Goal: Transaction & Acquisition: Purchase product/service

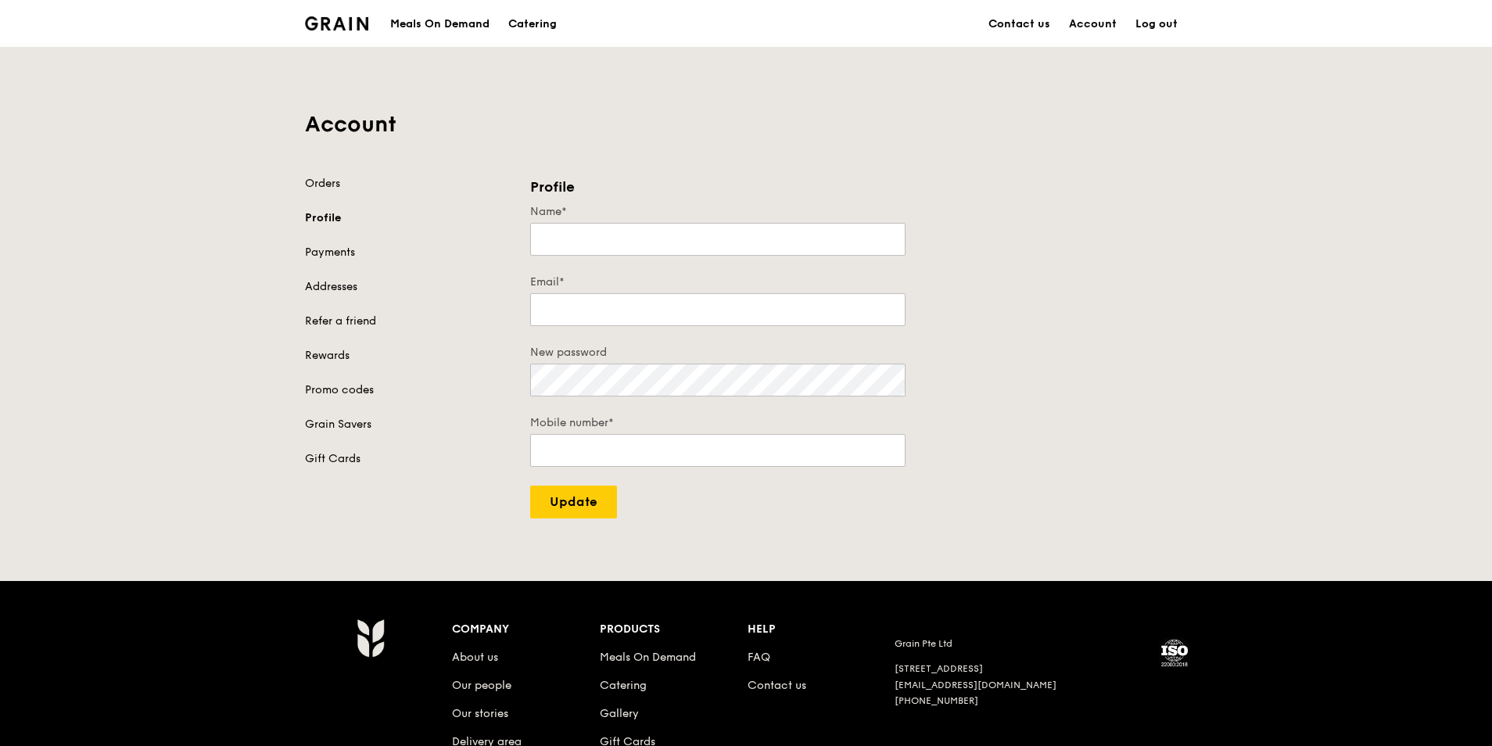
type input "[PERSON_NAME]"
type input "[EMAIL_ADDRESS][PERSON_NAME][DOMAIN_NAME]"
type input "91127531"
click at [339, 183] on link "Orders" at bounding box center [408, 184] width 206 height 16
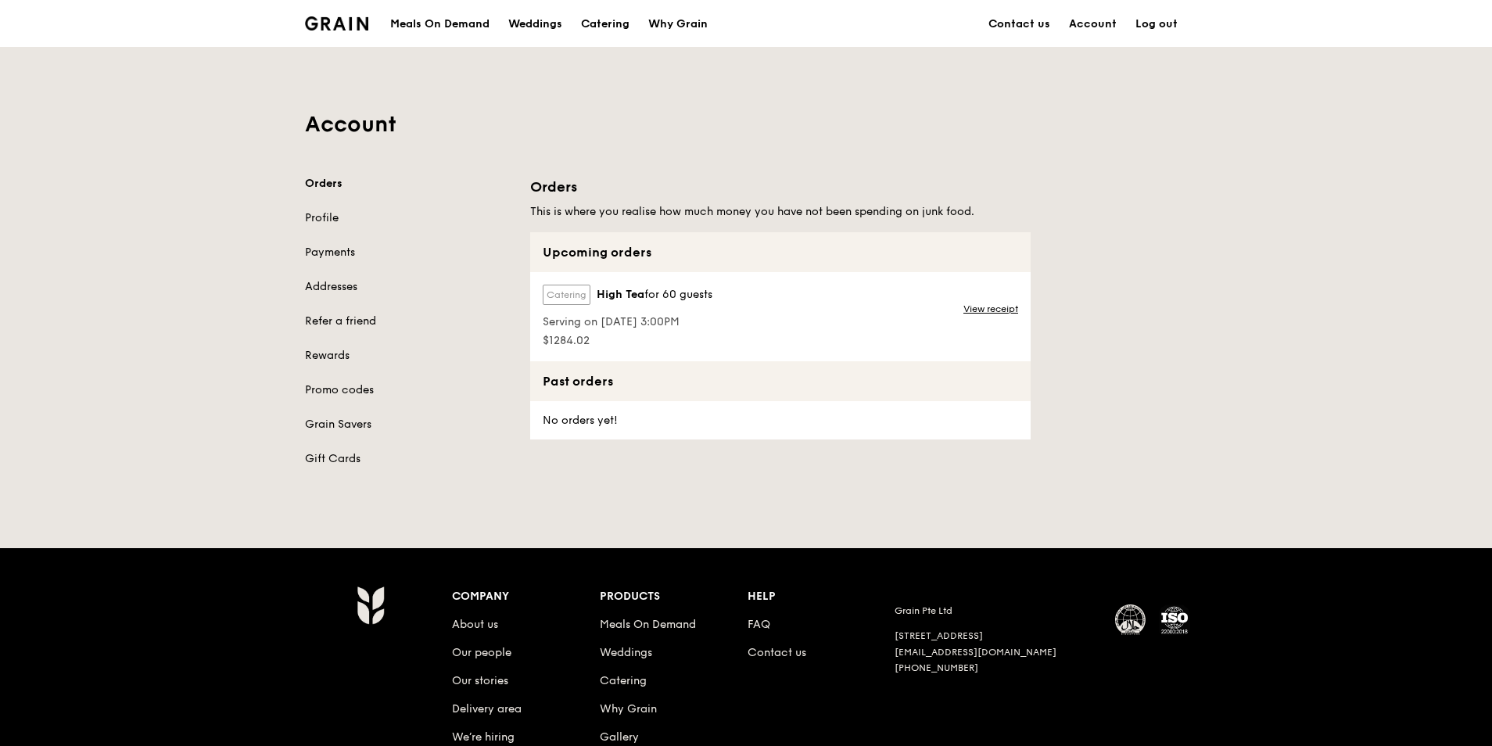
click at [307, 19] on img at bounding box center [336, 23] width 63 height 14
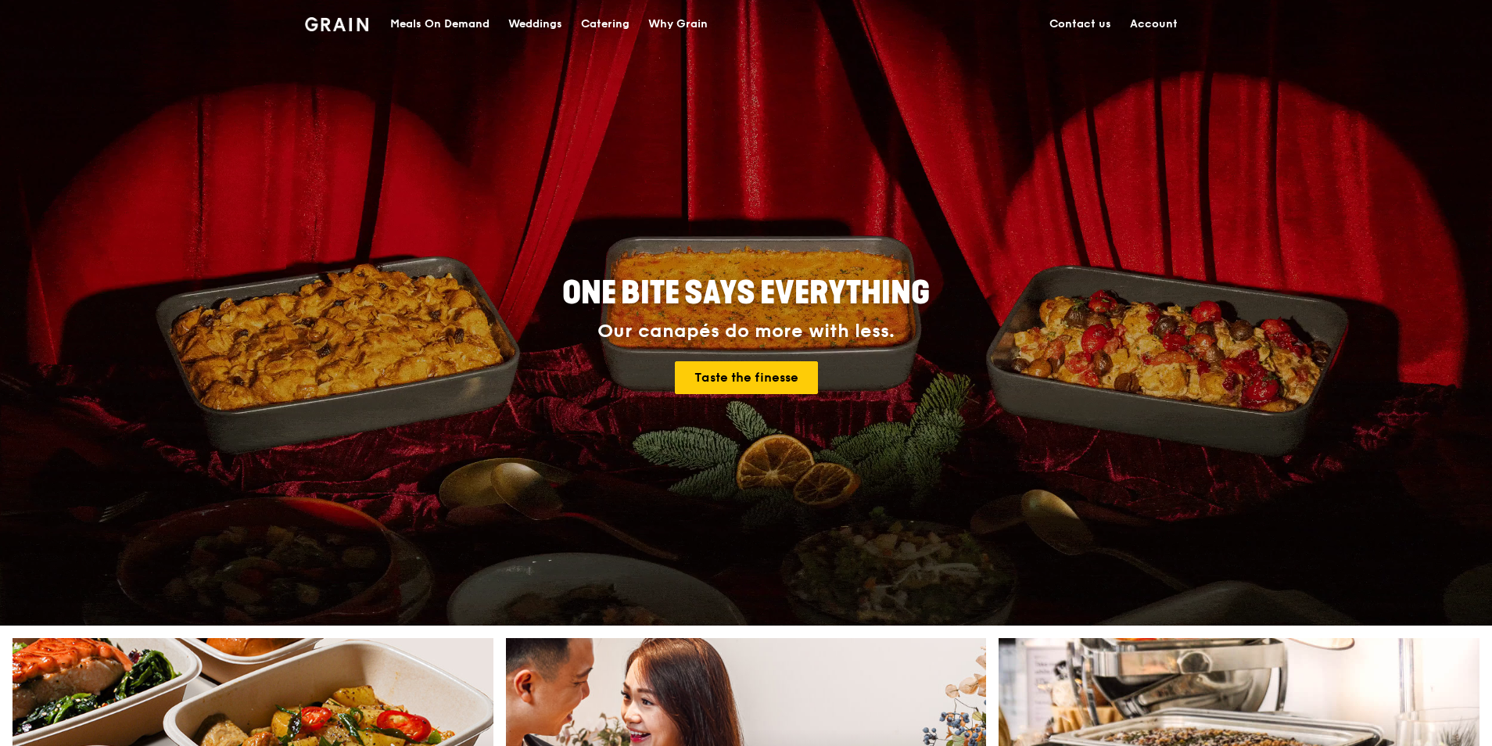
click at [606, 22] on div "Catering" at bounding box center [605, 24] width 48 height 47
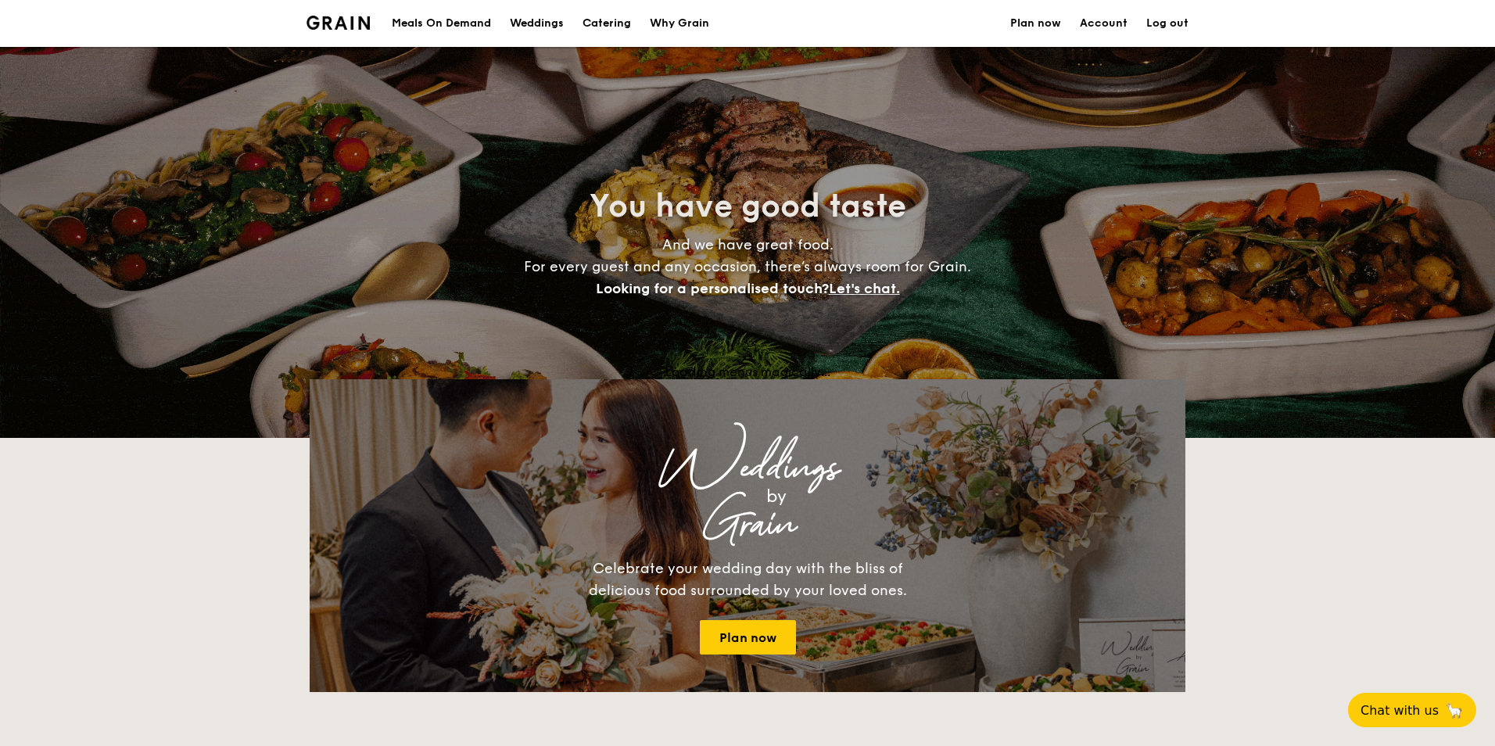
select select
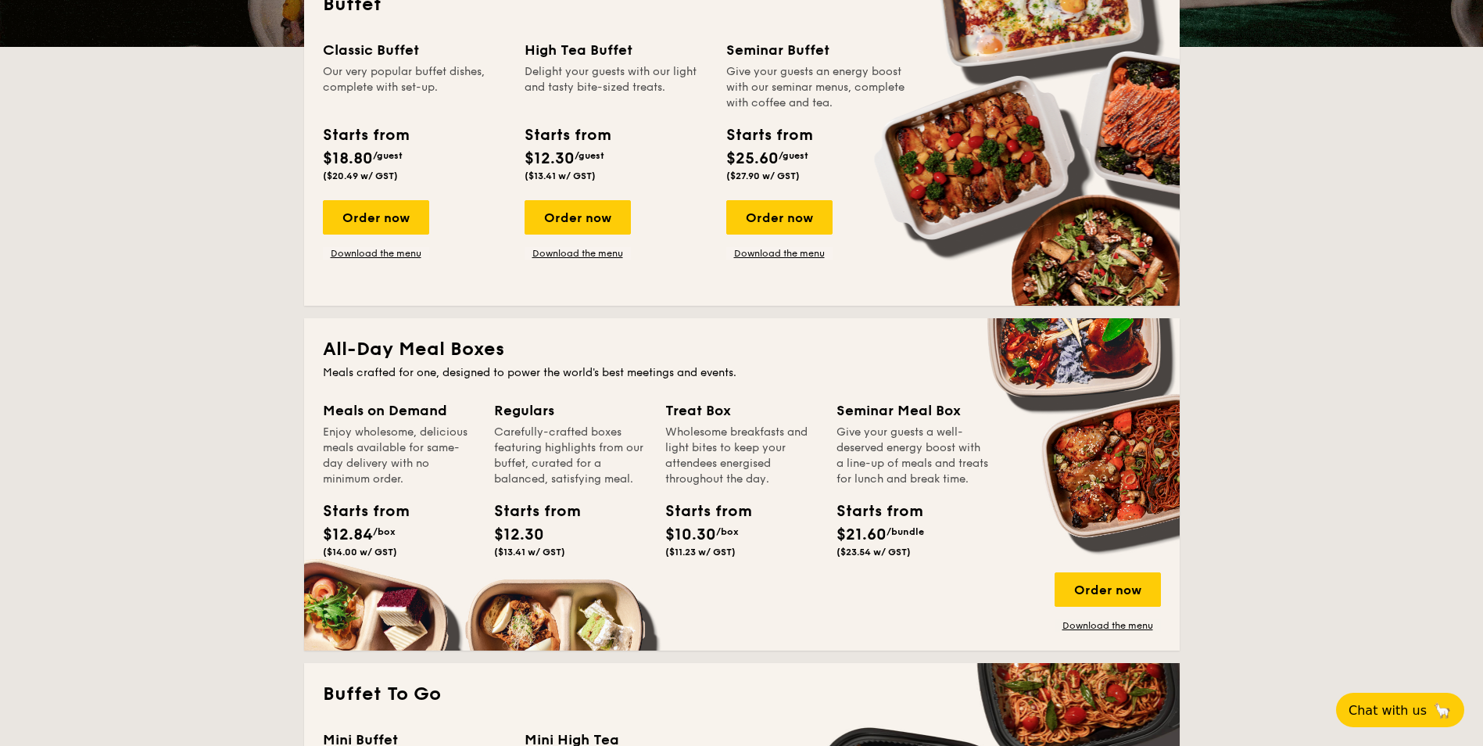
scroll to position [469, 0]
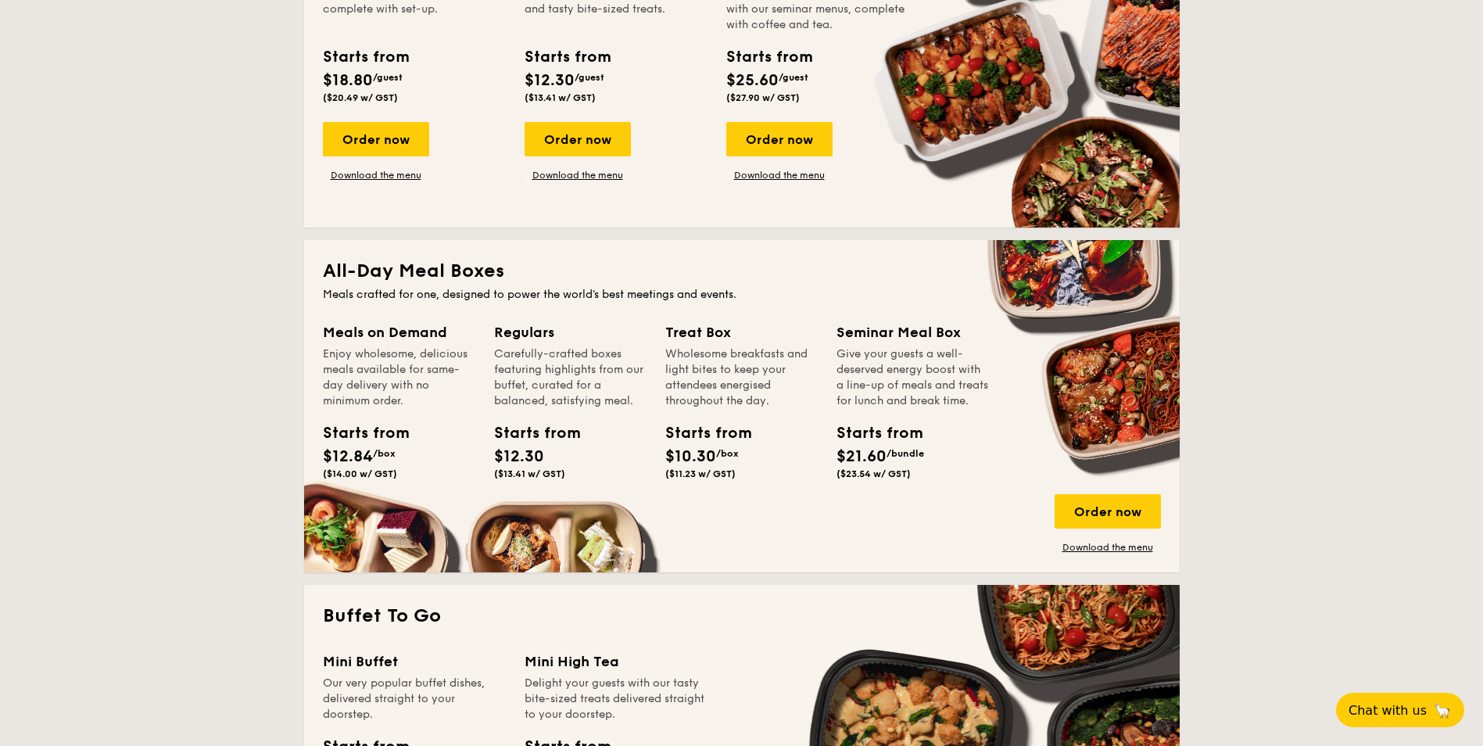
click at [729, 350] on div "Wholesome breakfasts and light bites to keep your attendees energised throughou…" at bounding box center [741, 377] width 152 height 63
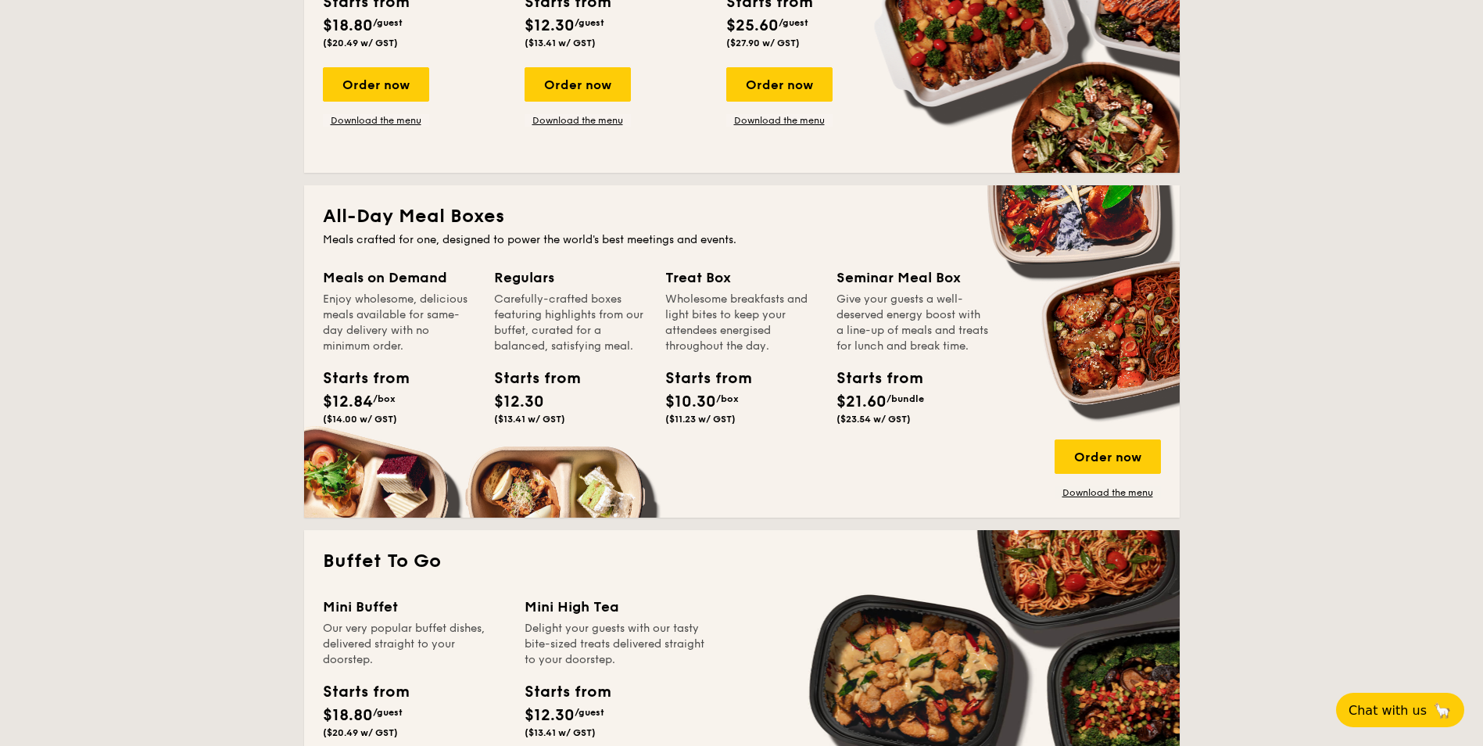
scroll to position [547, 0]
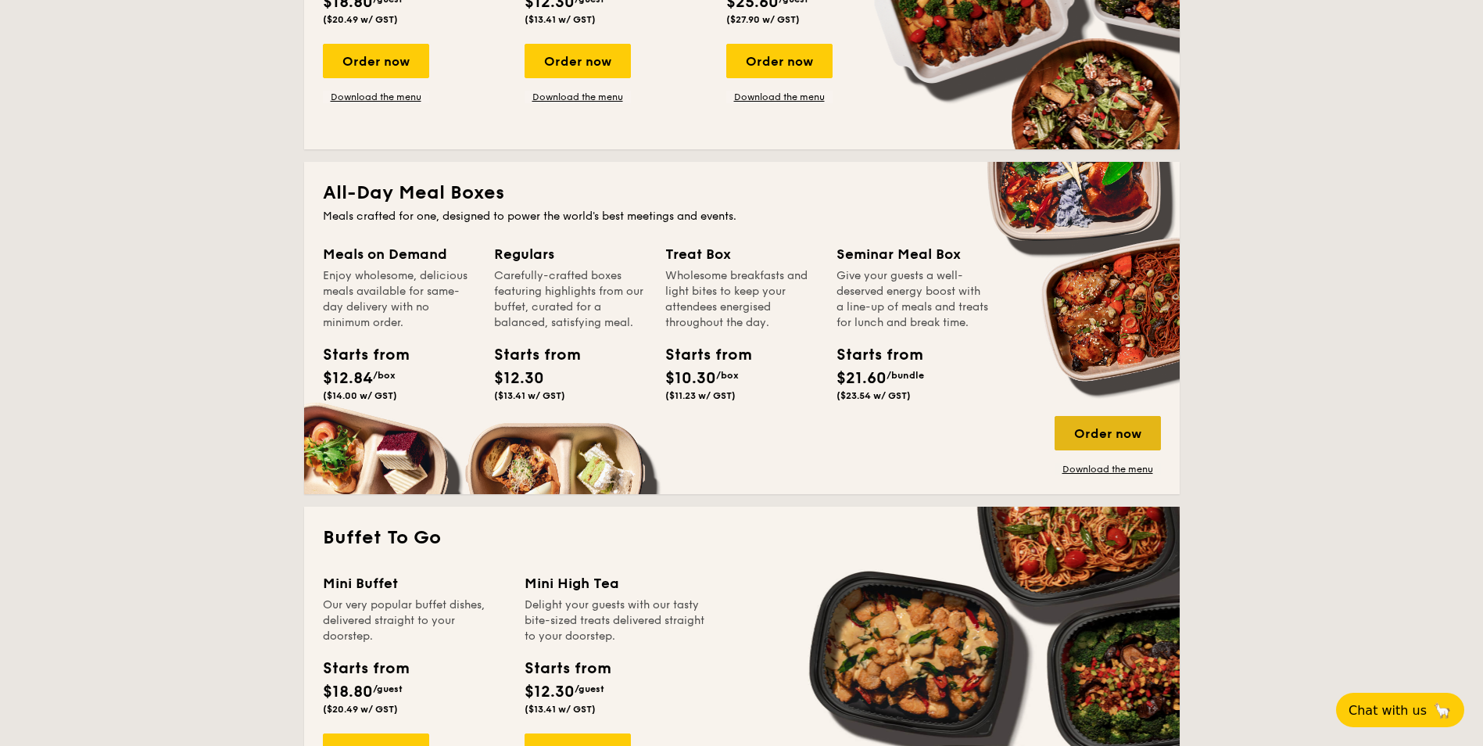
click at [1110, 434] on div "Order now" at bounding box center [1108, 433] width 106 height 34
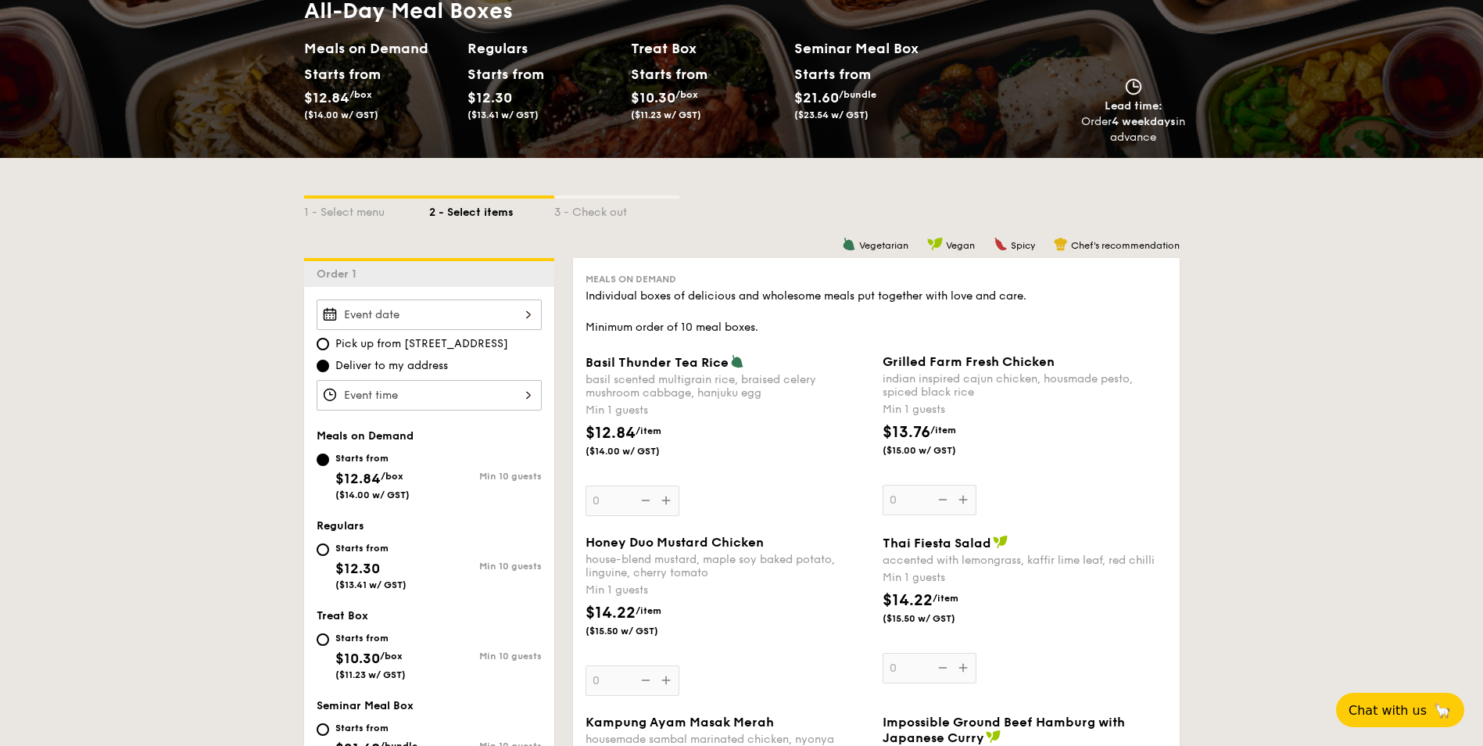
scroll to position [221, 0]
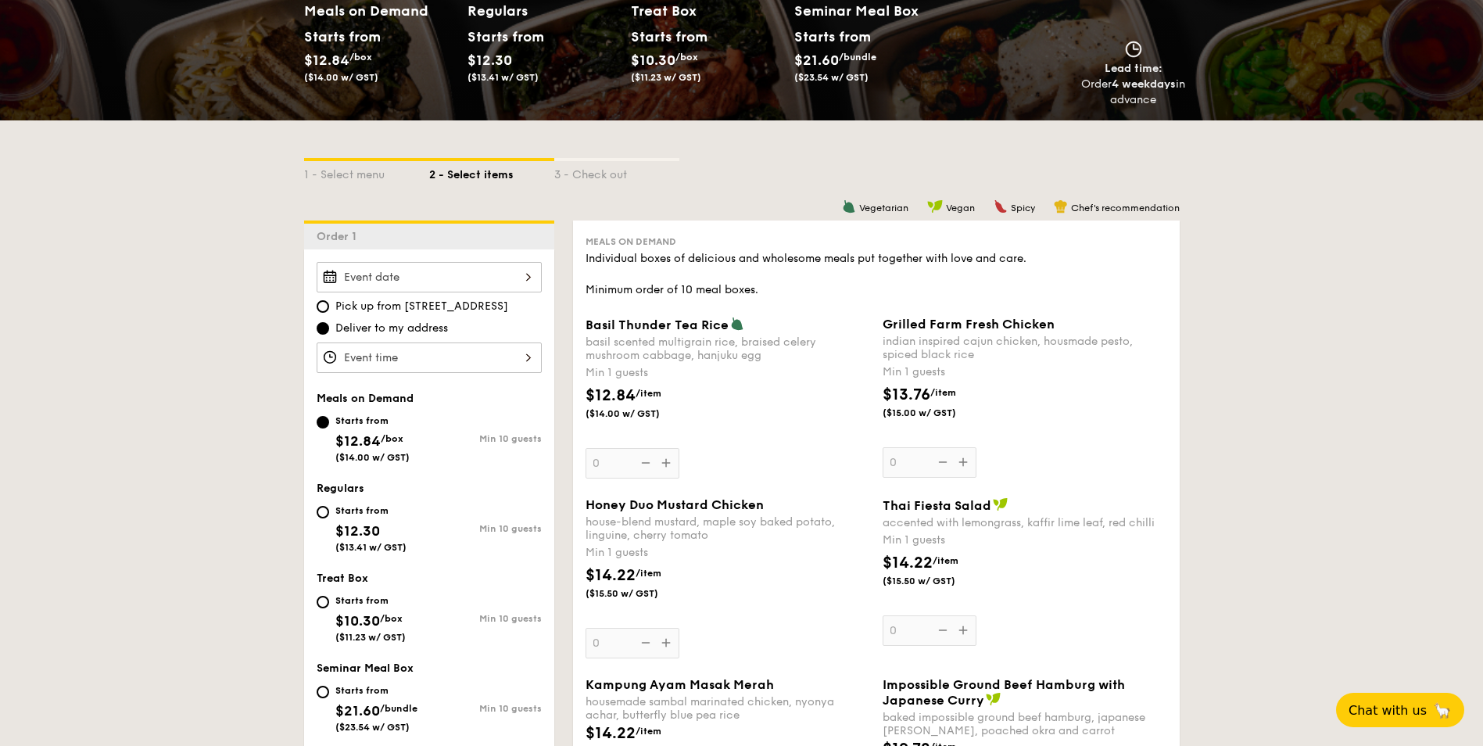
click at [495, 274] on div at bounding box center [429, 277] width 225 height 30
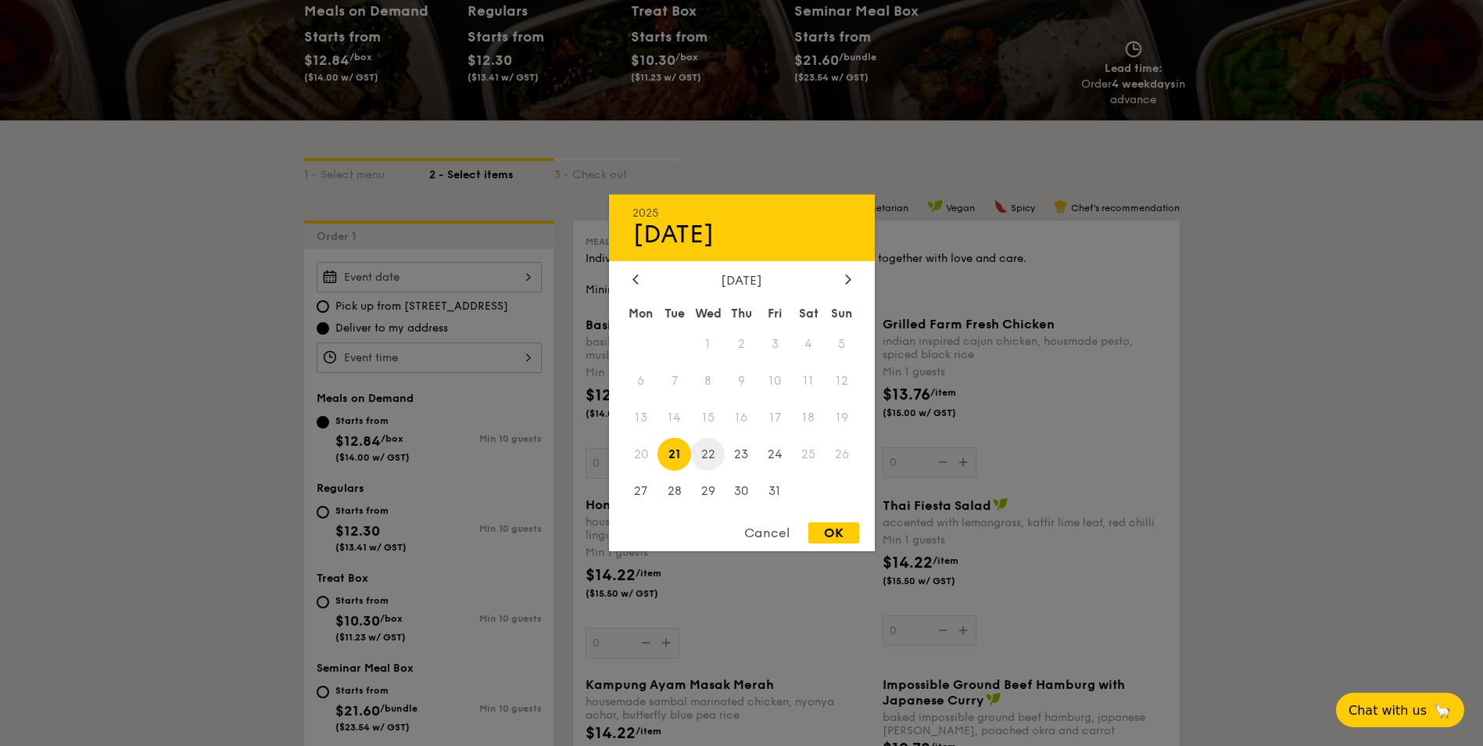
click at [698, 462] on span "22" at bounding box center [708, 454] width 34 height 34
click at [438, 384] on div at bounding box center [741, 373] width 1483 height 746
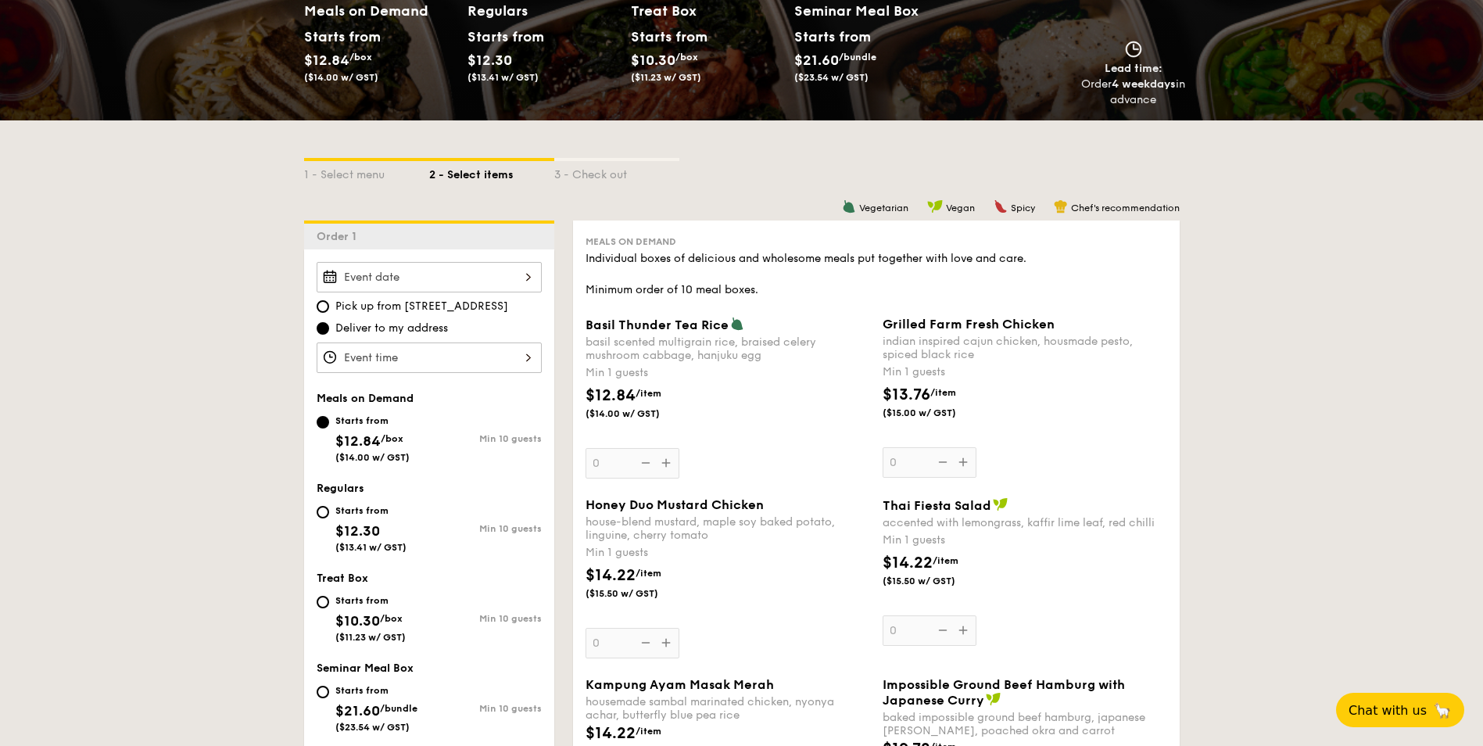
click at [435, 346] on div at bounding box center [429, 358] width 225 height 30
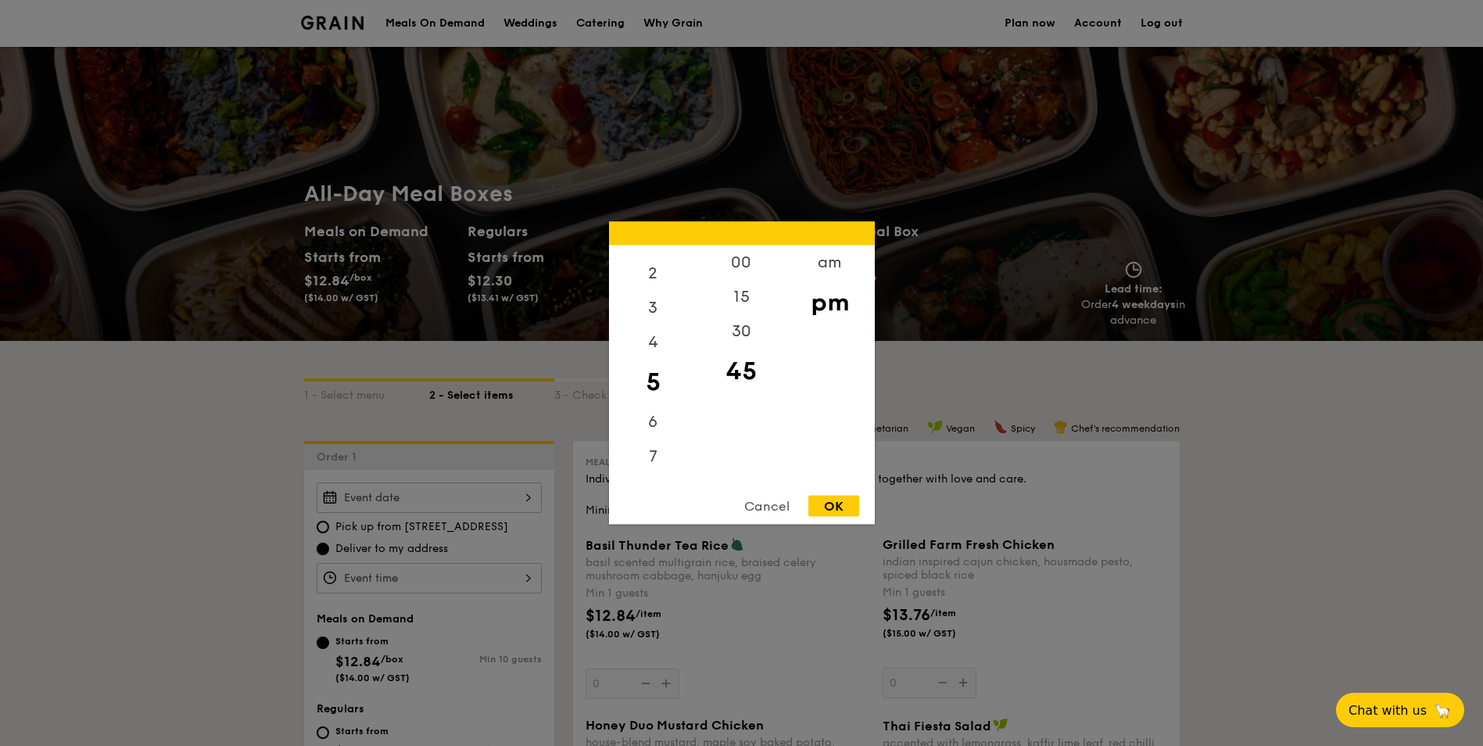
scroll to position [185, 0]
click at [651, 465] on div "11" at bounding box center [653, 467] width 88 height 34
click at [647, 465] on div "11" at bounding box center [653, 467] width 88 height 34
click at [653, 465] on div "11" at bounding box center [653, 467] width 88 height 34
click at [661, 314] on div "7" at bounding box center [653, 332] width 88 height 45
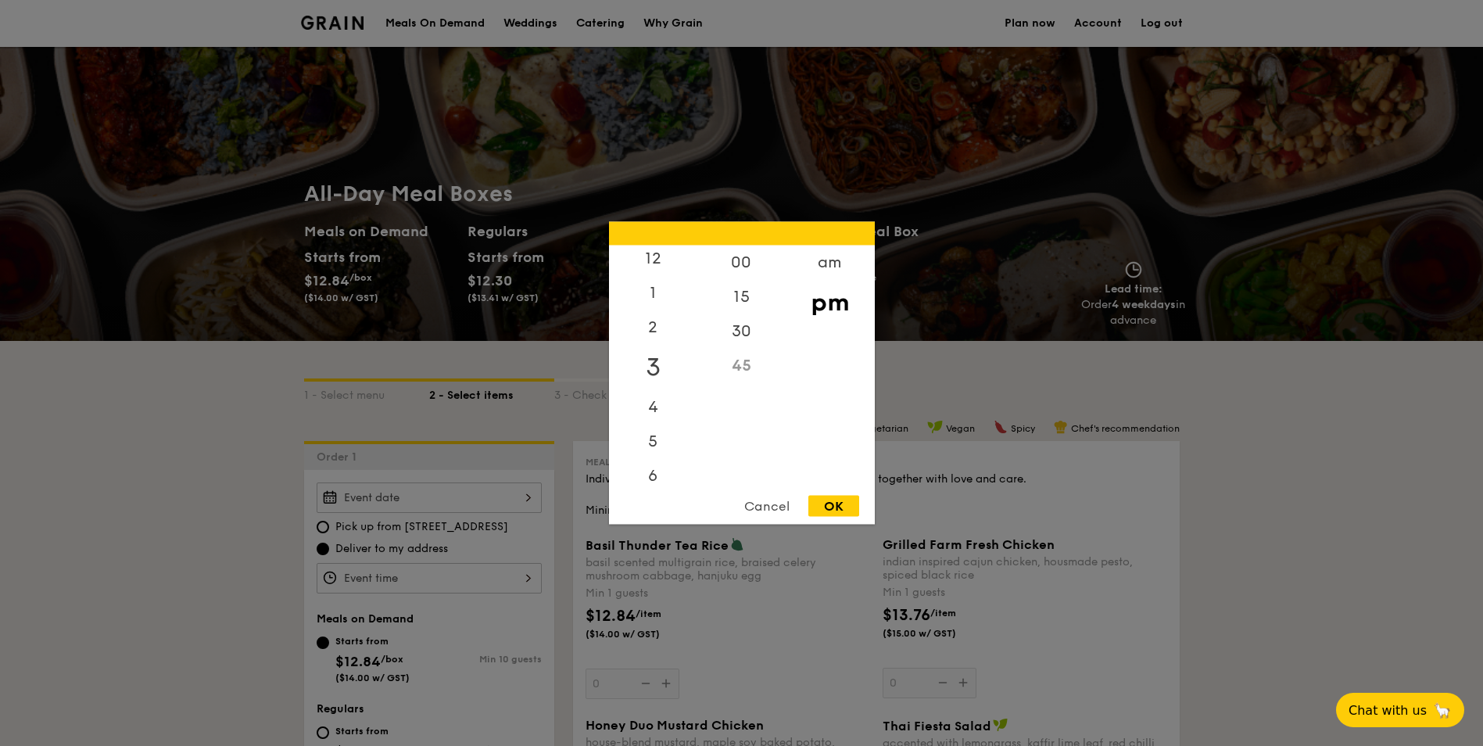
scroll to position [0, 0]
click at [651, 256] on div "12" at bounding box center [653, 268] width 88 height 45
click at [742, 266] on div "00" at bounding box center [742, 268] width 88 height 45
click at [827, 310] on div "pm" at bounding box center [830, 302] width 88 height 45
click at [844, 422] on div "am pm" at bounding box center [830, 365] width 88 height 239
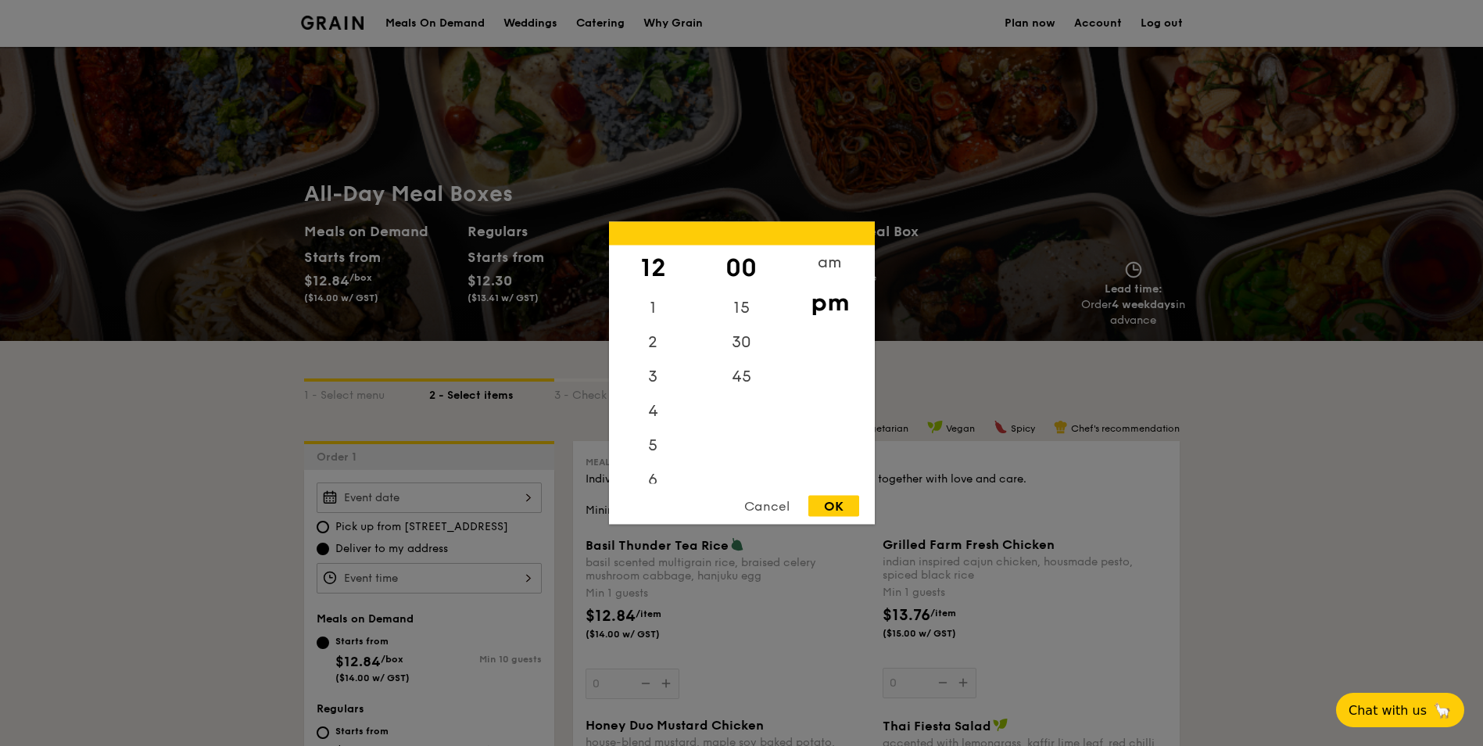
click at [835, 509] on div "OK" at bounding box center [834, 506] width 51 height 21
type input "12:00PM"
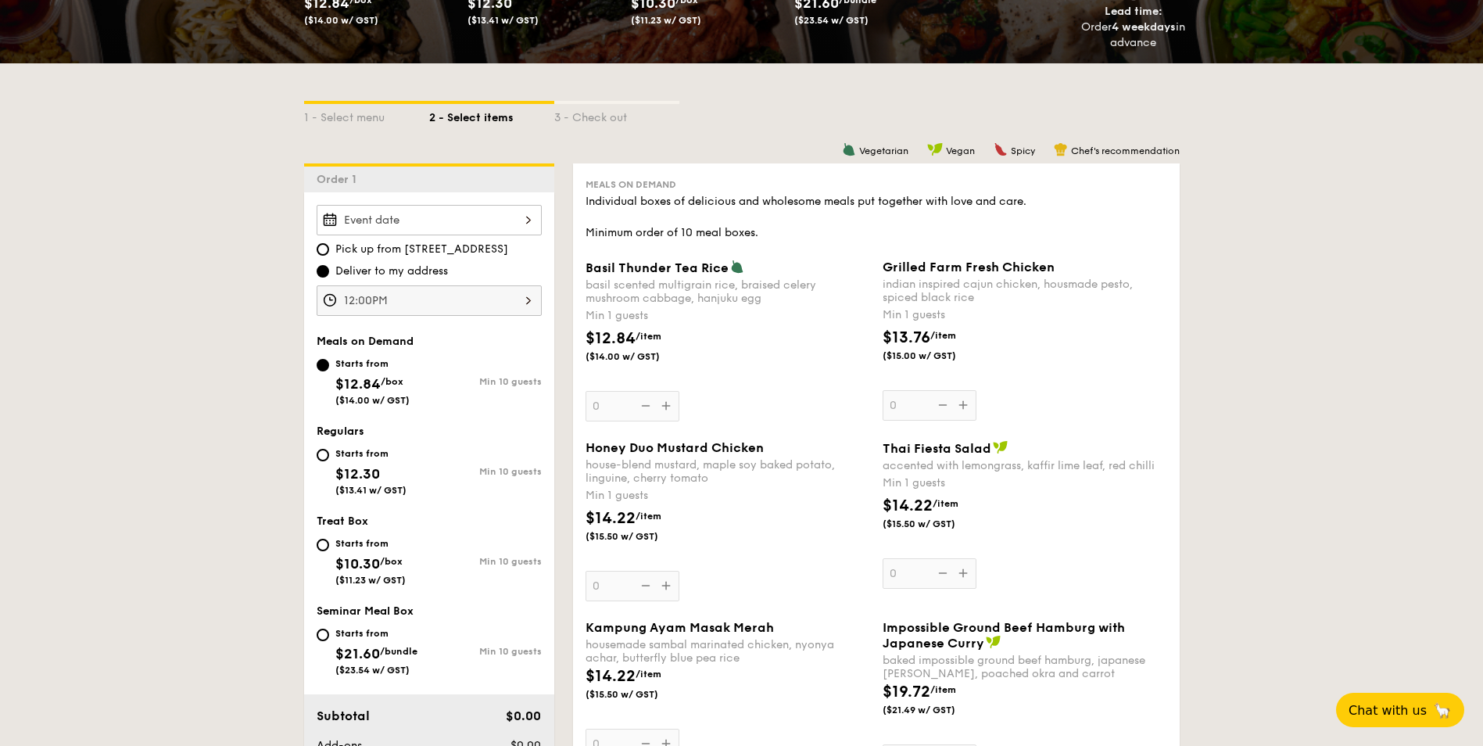
scroll to position [313, 0]
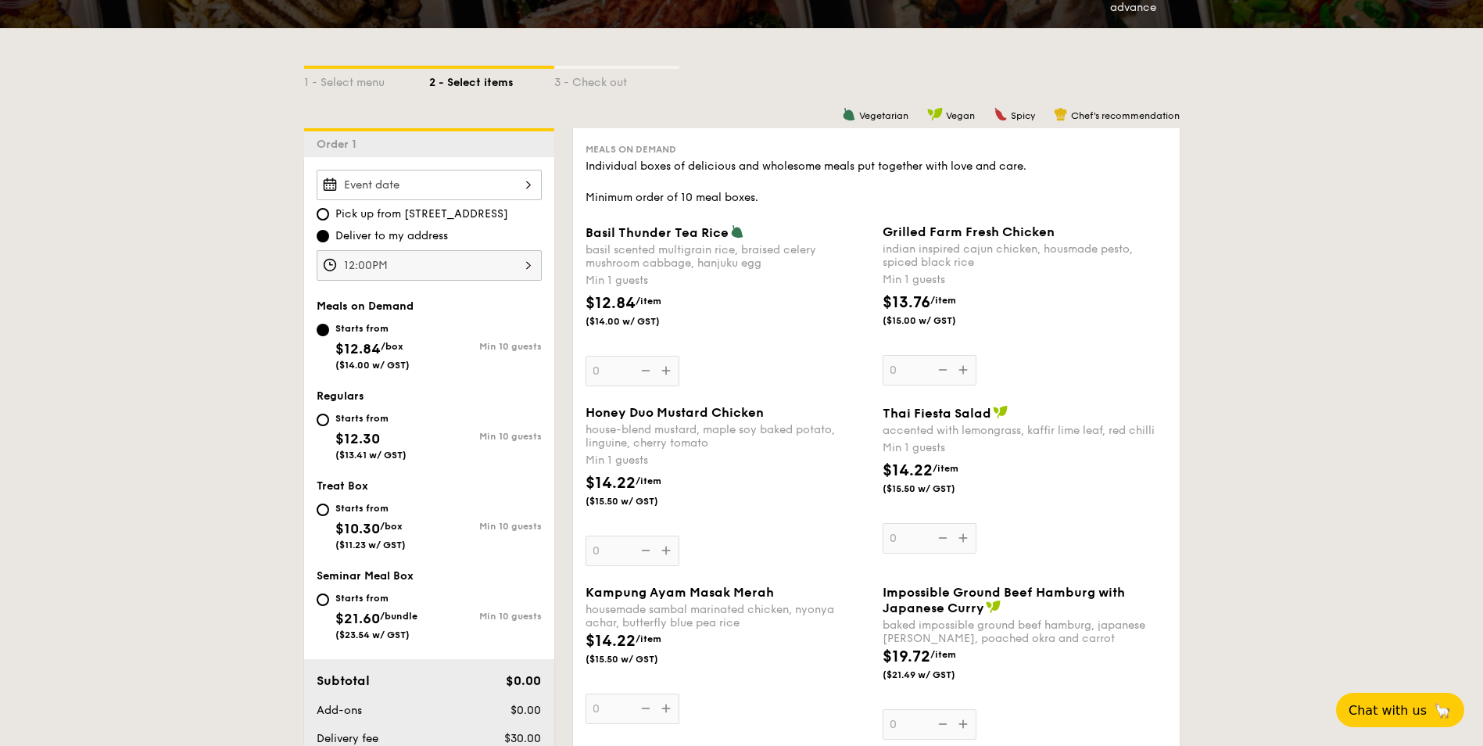
click at [665, 552] on div "Honey Duo Mustard Chicken house-blend mustard, maple soy baked potato, linguine…" at bounding box center [728, 485] width 285 height 161
click at [665, 552] on input "0" at bounding box center [633, 551] width 94 height 30
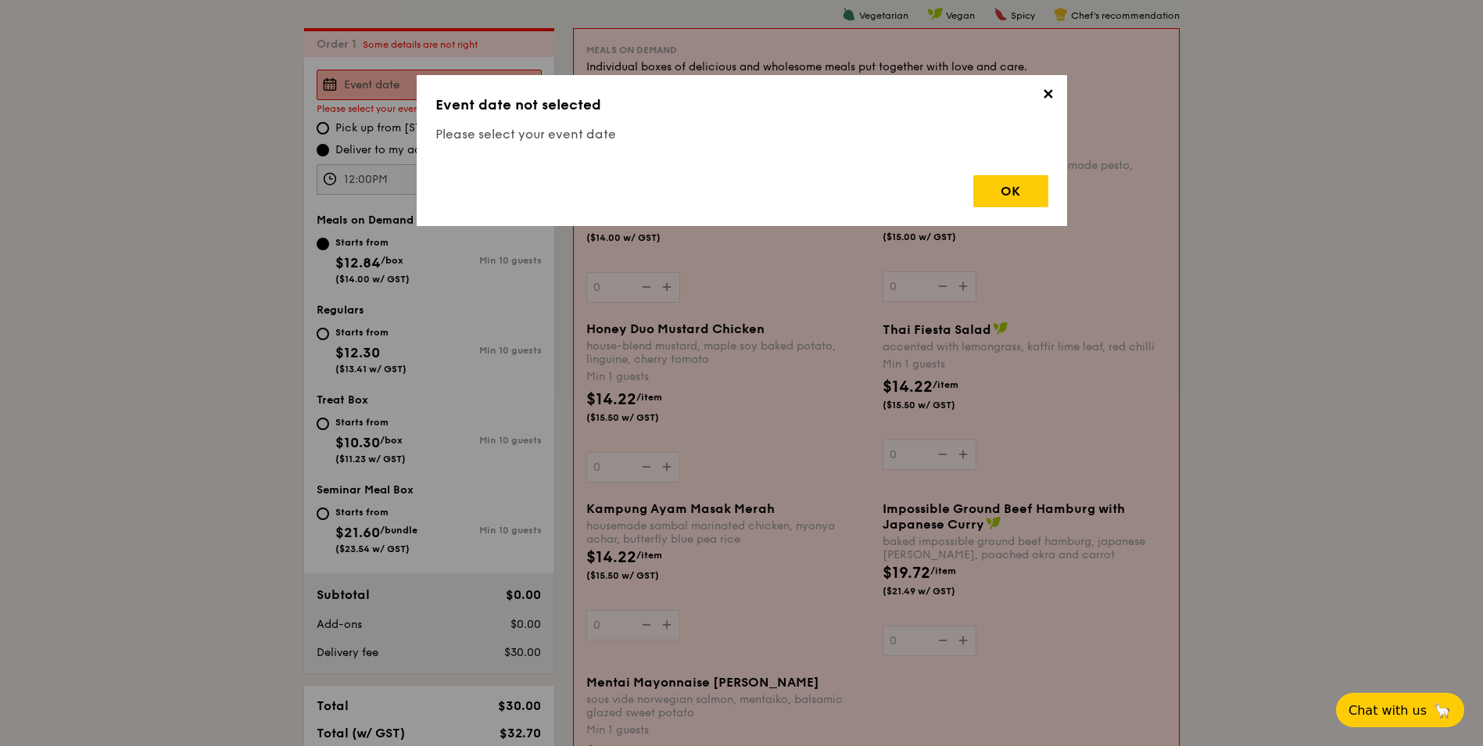
scroll to position [418, 0]
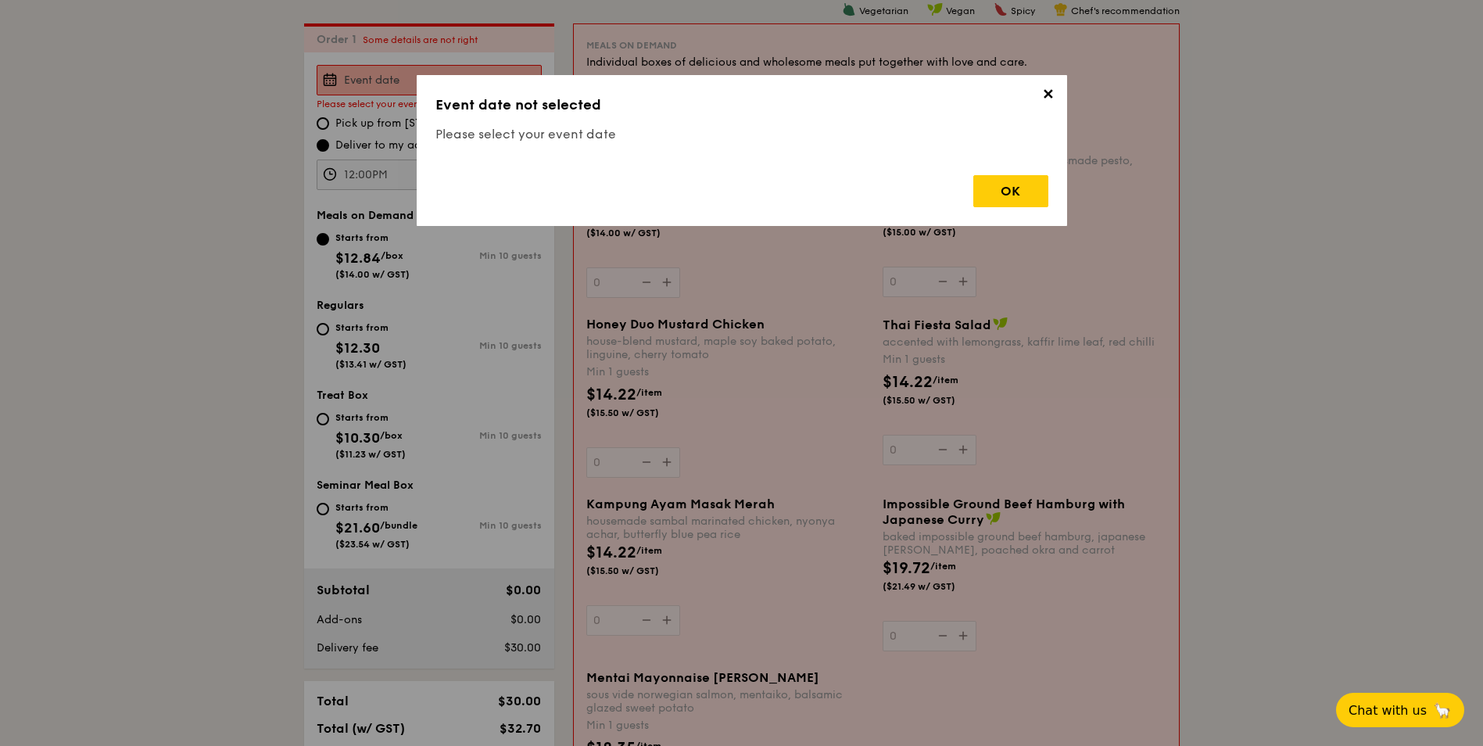
click at [1049, 95] on span "✕" at bounding box center [1049, 97] width 22 height 22
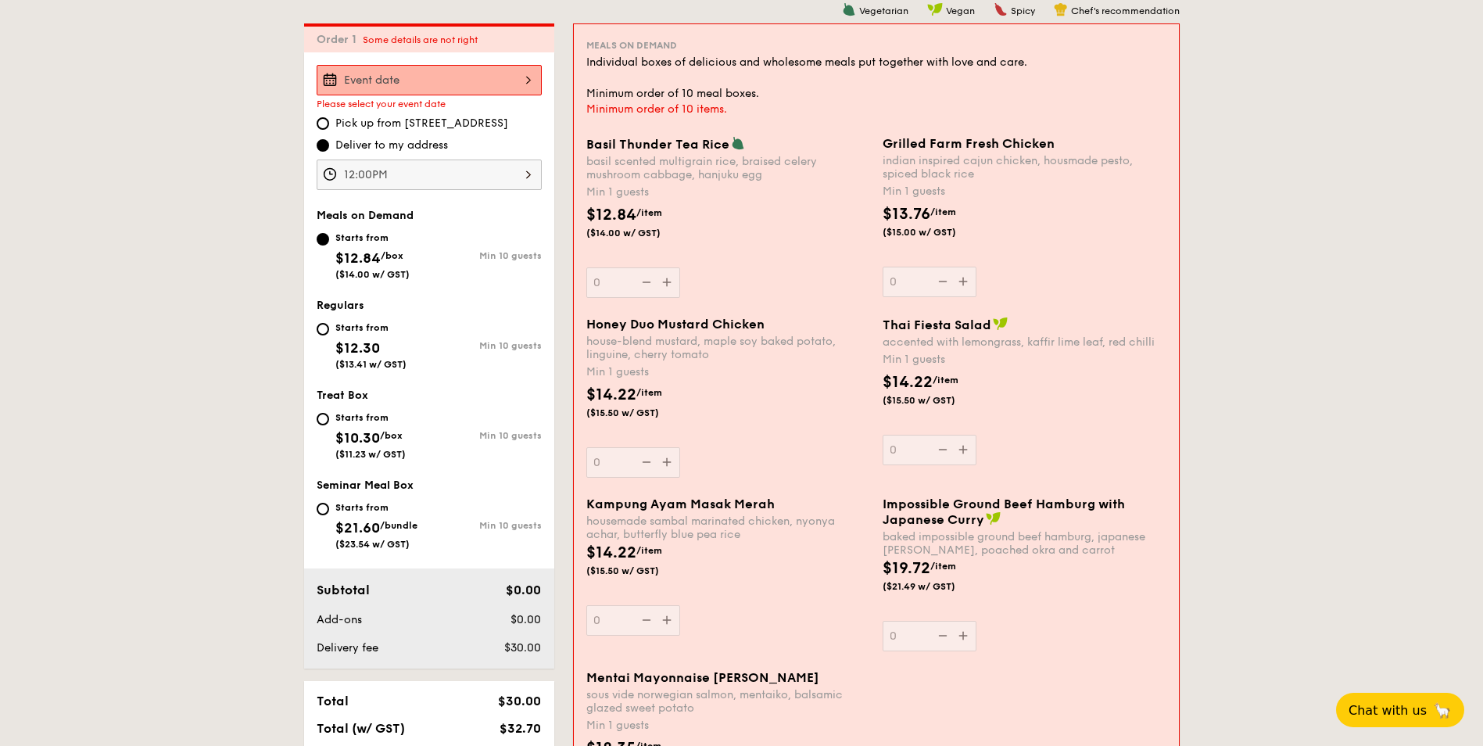
click at [383, 86] on div at bounding box center [429, 80] width 225 height 30
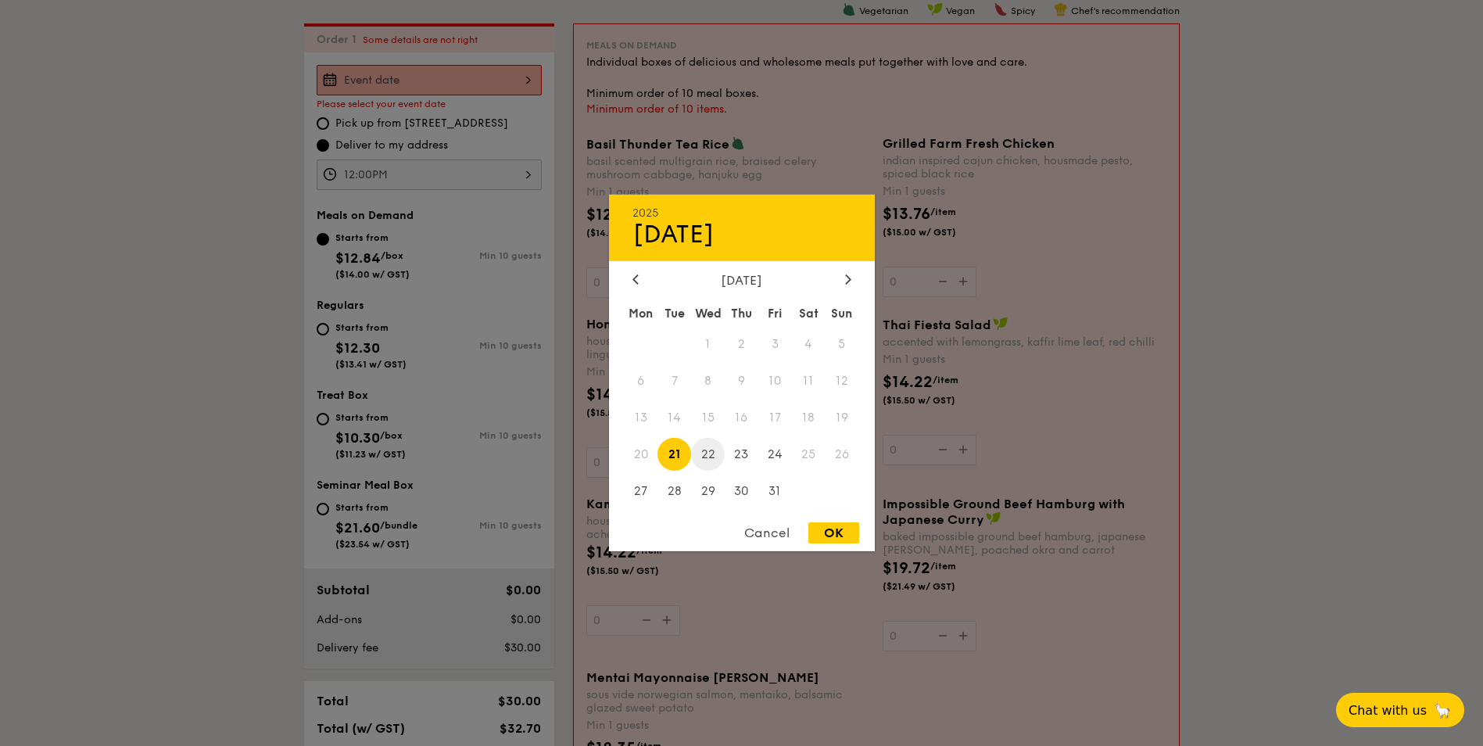
click at [710, 454] on span "22" at bounding box center [708, 454] width 34 height 34
click at [834, 533] on div "OK" at bounding box center [834, 532] width 51 height 21
type input "[DATE]"
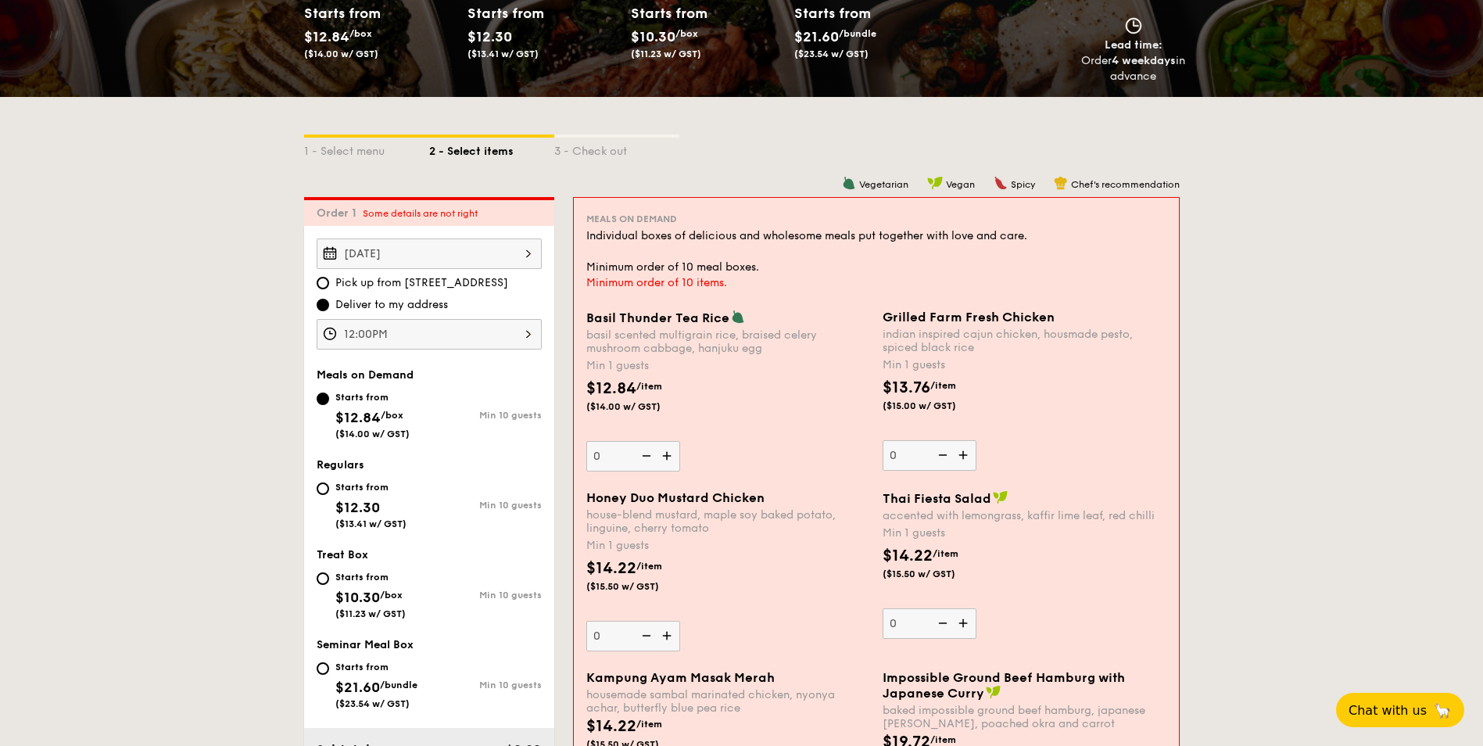
scroll to position [183, 0]
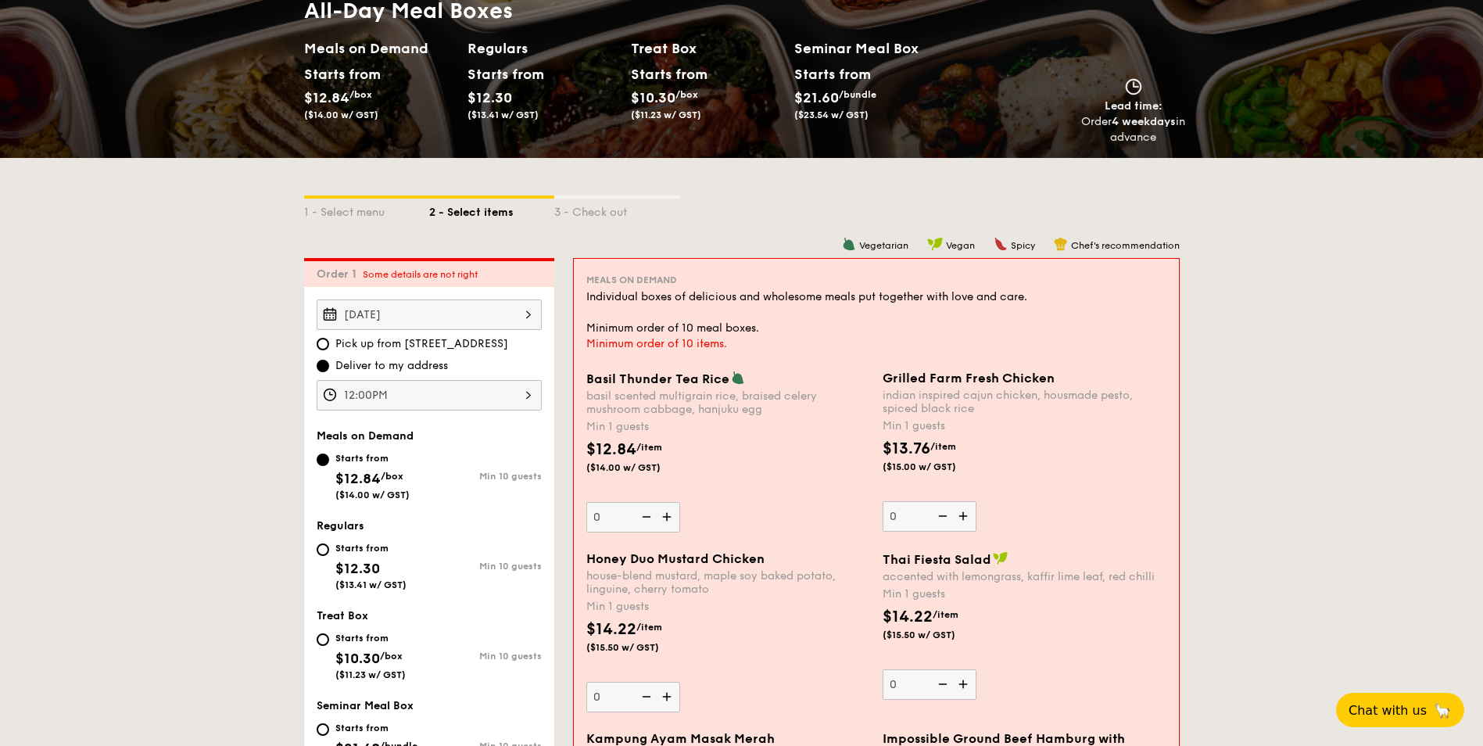
click at [477, 395] on div "12:00PM" at bounding box center [429, 395] width 225 height 30
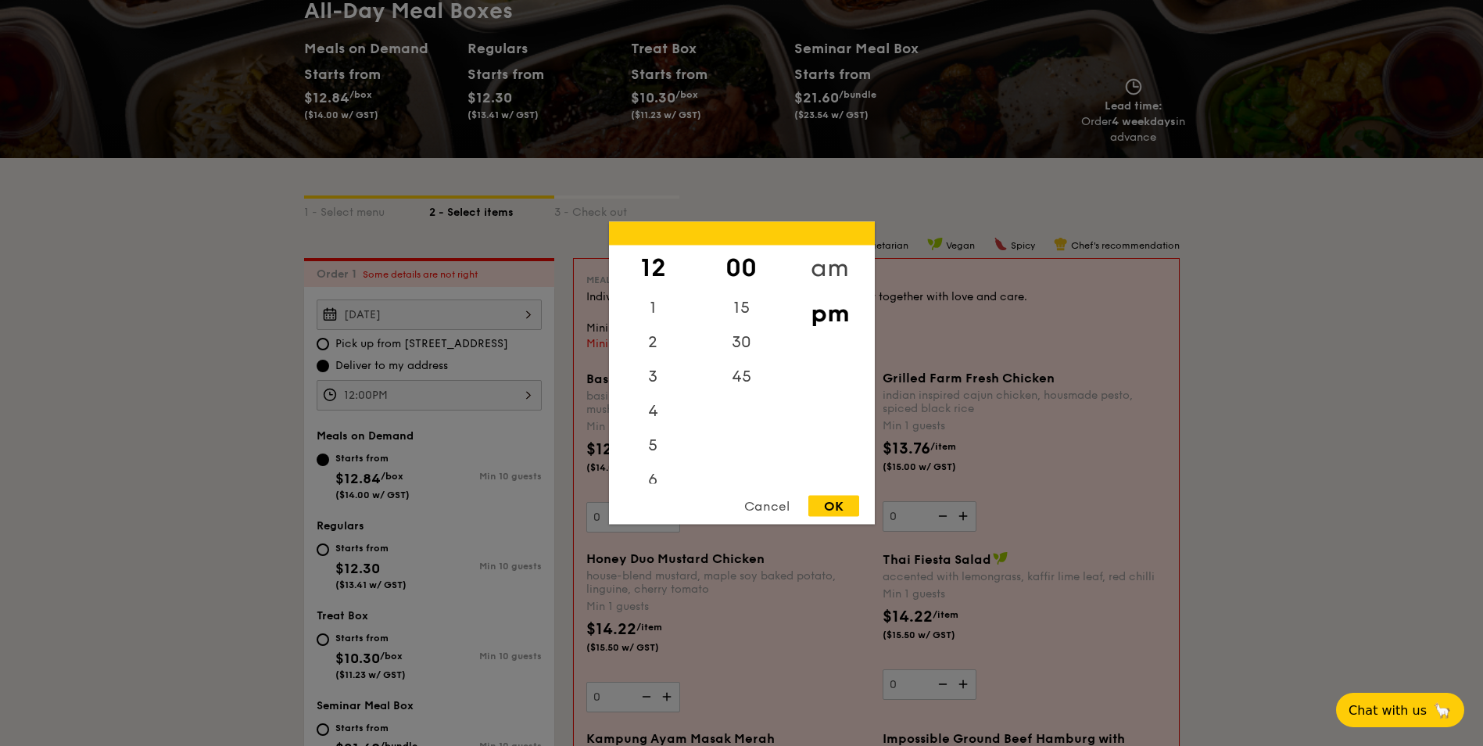
click at [831, 260] on div "am" at bounding box center [830, 268] width 88 height 45
click at [654, 476] on div "11" at bounding box center [653, 472] width 88 height 45
click at [729, 382] on div "45" at bounding box center [742, 382] width 88 height 45
click at [833, 501] on div "OK" at bounding box center [834, 506] width 51 height 21
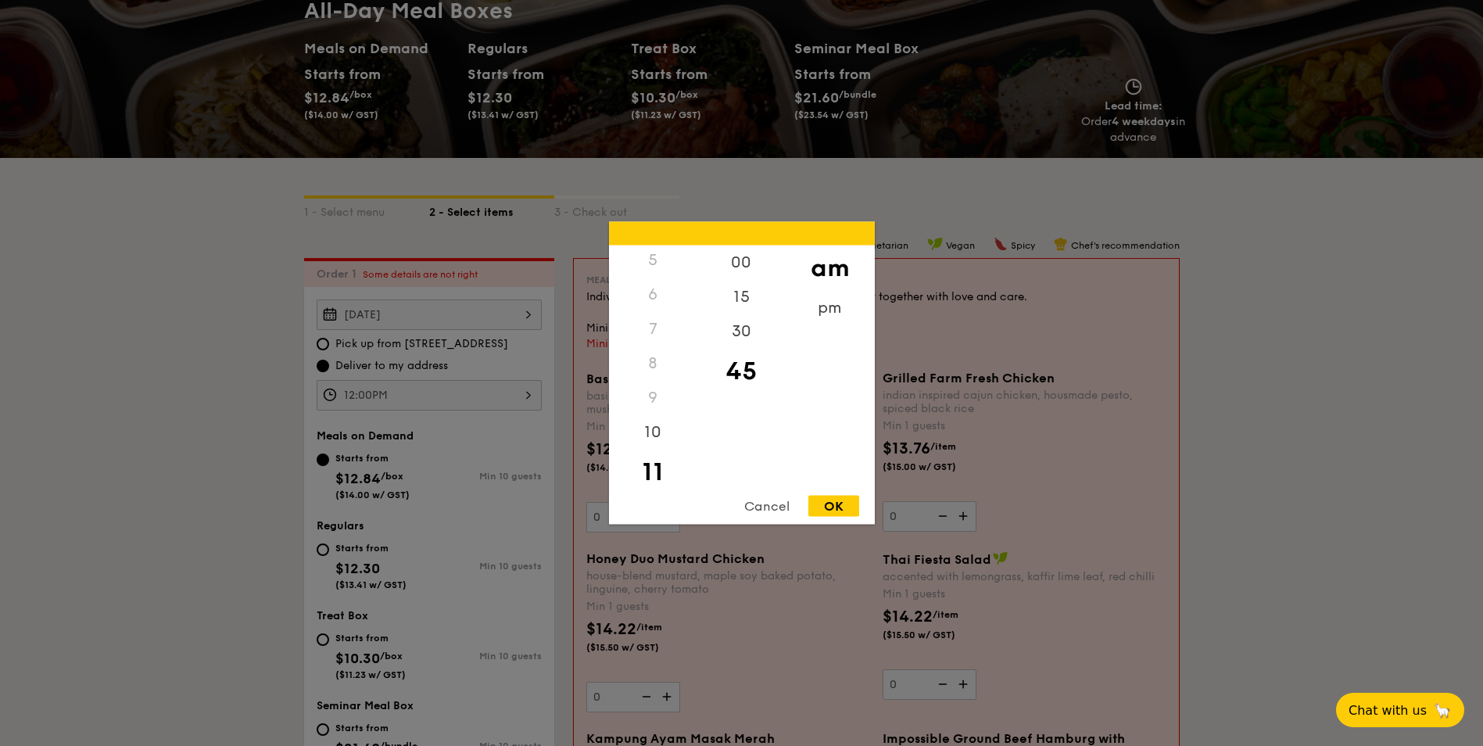
type input "11:45AM"
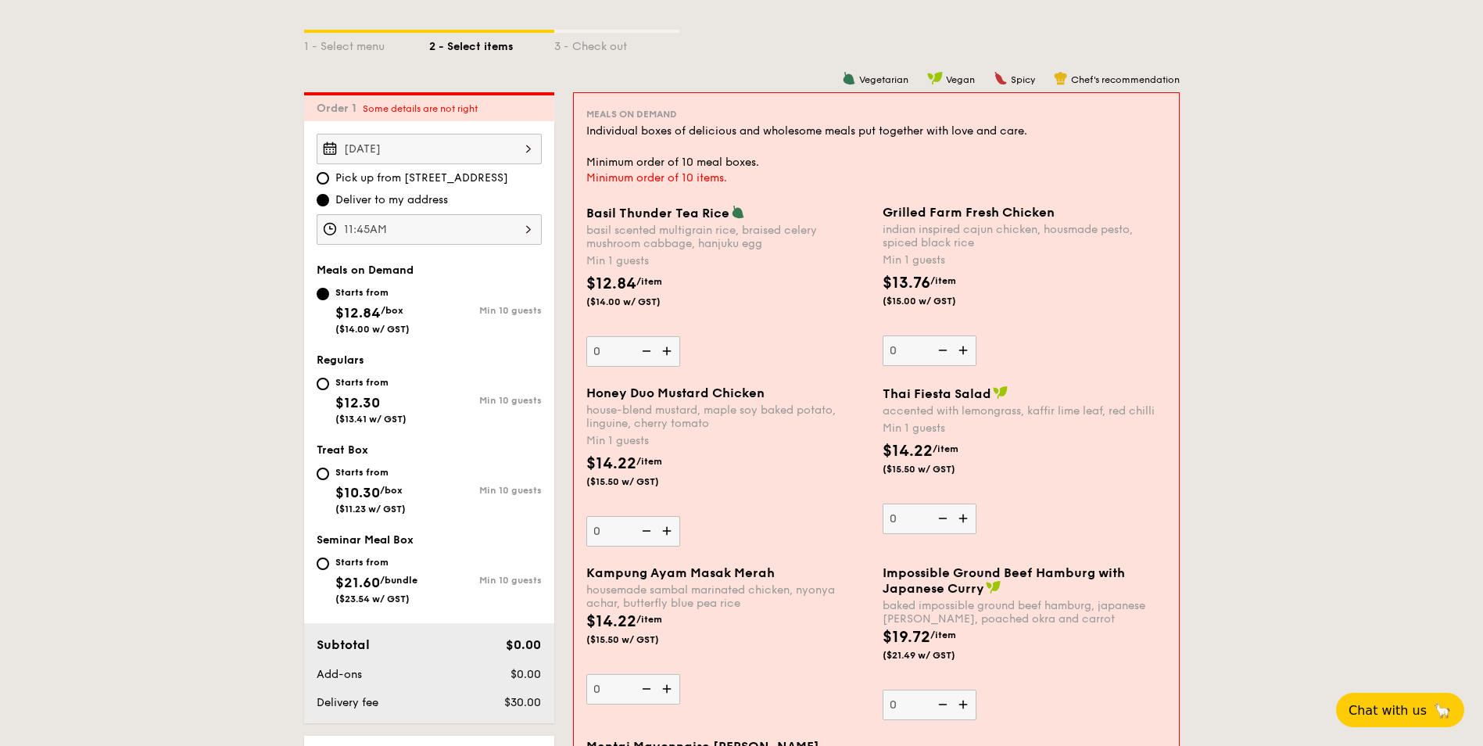
scroll to position [418, 0]
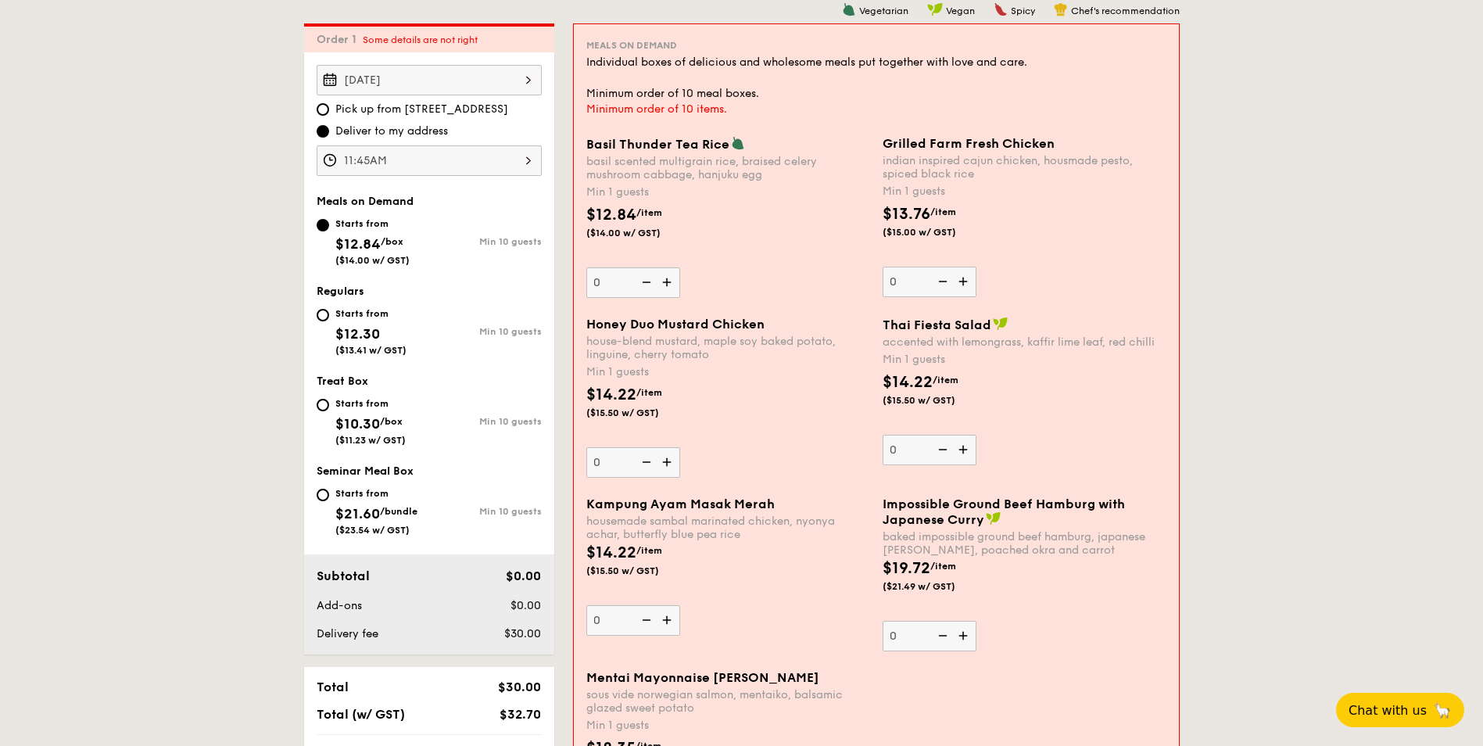
click at [665, 465] on img at bounding box center [668, 462] width 23 height 30
click at [665, 465] on input "0" at bounding box center [633, 462] width 94 height 30
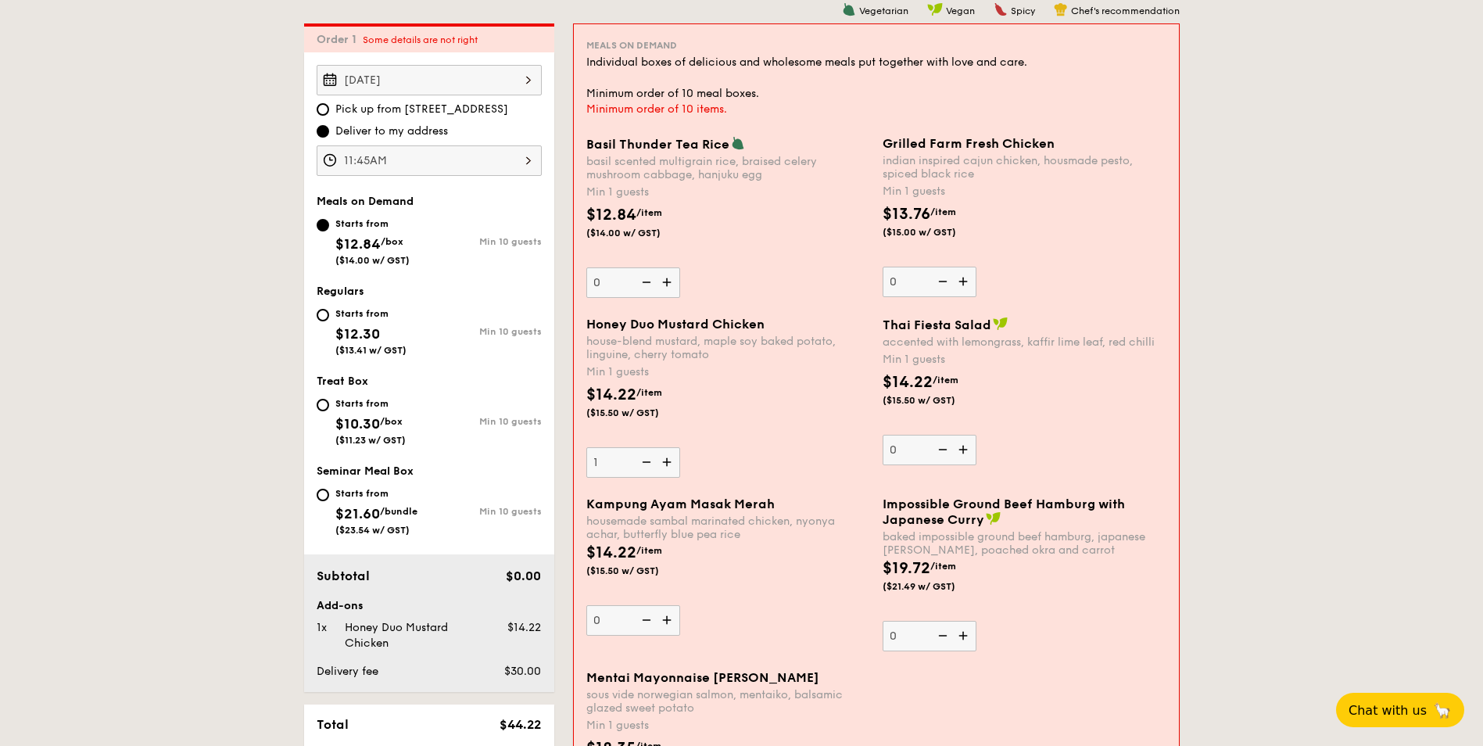
click at [665, 465] on img at bounding box center [668, 462] width 23 height 30
click at [665, 465] on input "1" at bounding box center [633, 462] width 94 height 30
click at [665, 465] on img at bounding box center [668, 462] width 23 height 30
click at [665, 465] on input "2" at bounding box center [633, 462] width 94 height 30
click at [665, 465] on img at bounding box center [668, 462] width 23 height 30
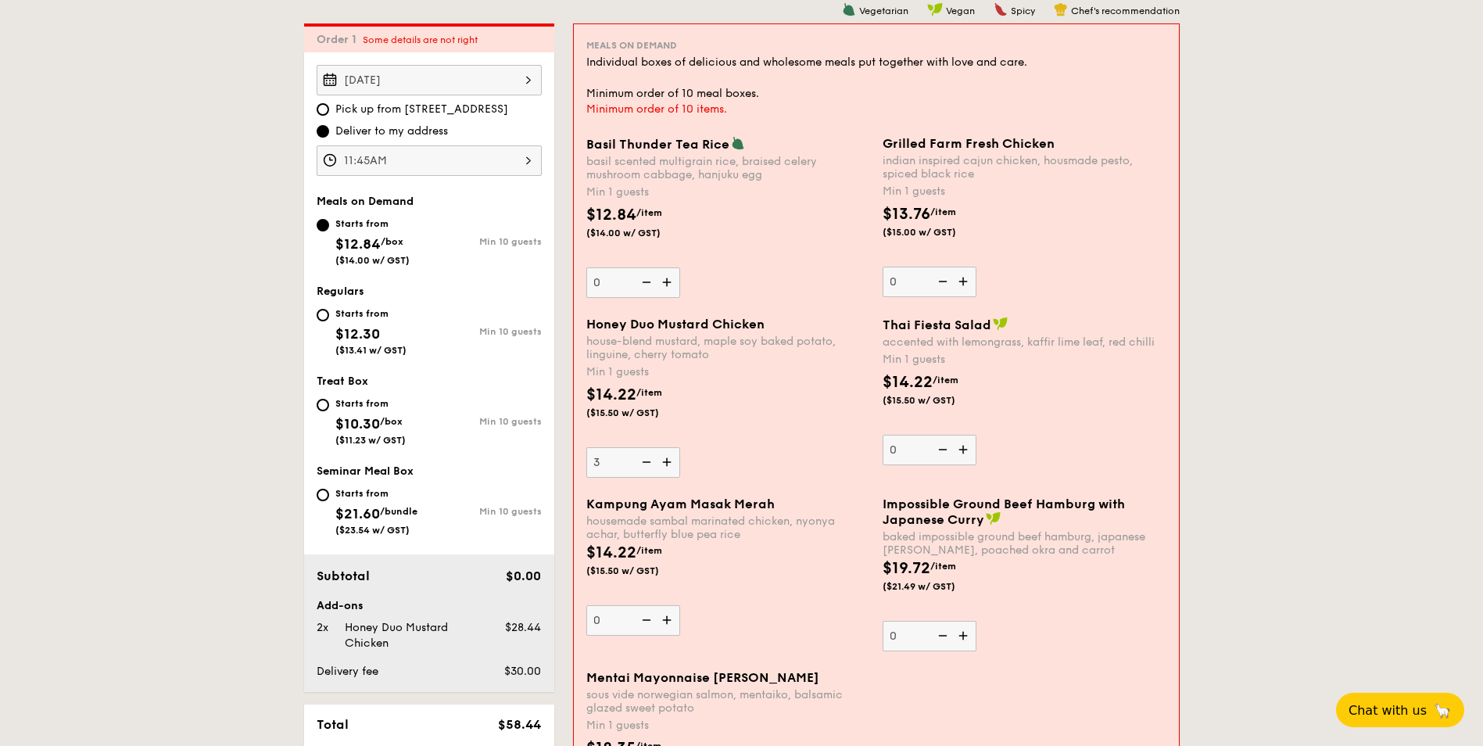
click at [665, 465] on input "3" at bounding box center [633, 462] width 94 height 30
click at [665, 465] on img at bounding box center [668, 462] width 23 height 30
click at [665, 465] on input "4" at bounding box center [633, 462] width 94 height 30
click at [665, 465] on img at bounding box center [668, 462] width 23 height 30
click at [665, 465] on input "5" at bounding box center [633, 462] width 94 height 30
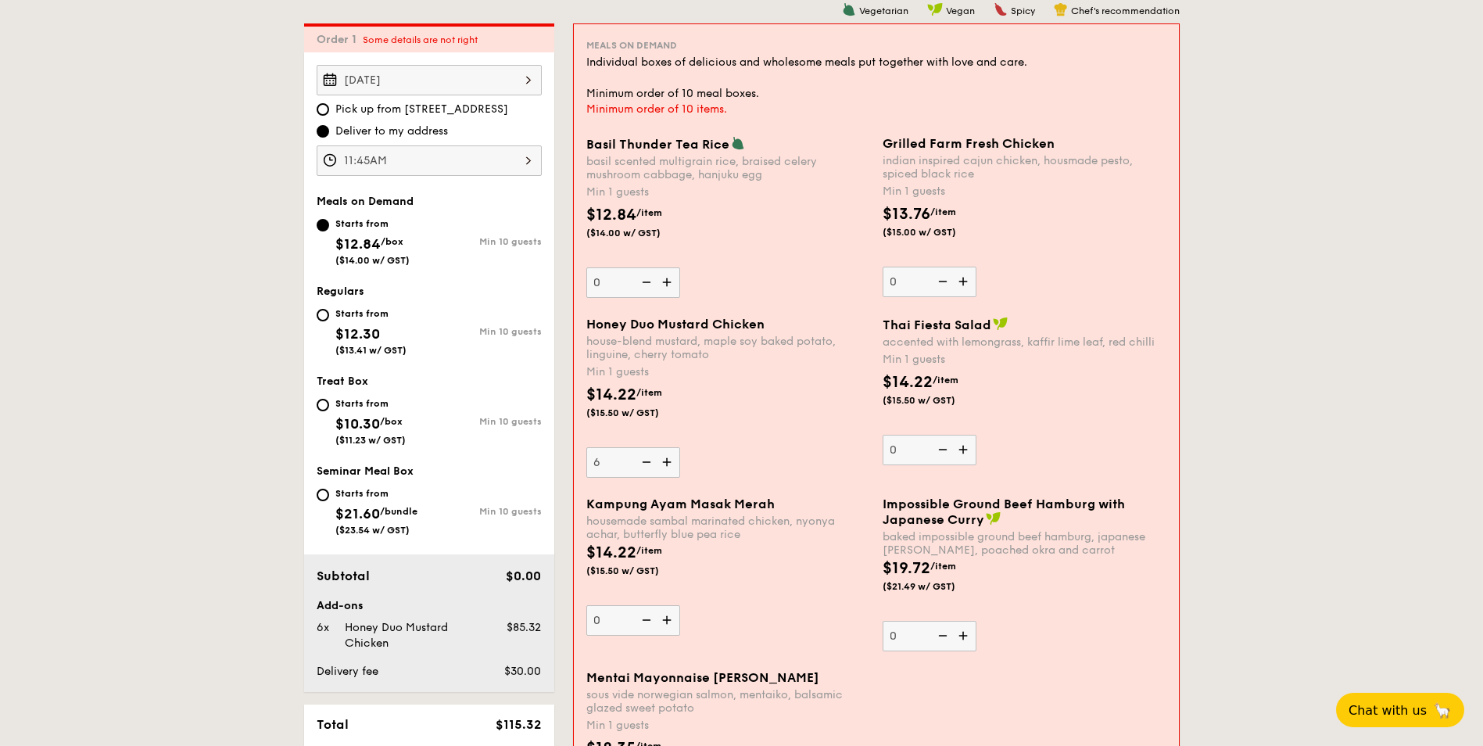
click at [665, 465] on img at bounding box center [668, 462] width 23 height 30
click at [665, 465] on input "6" at bounding box center [633, 462] width 94 height 30
click at [665, 465] on img at bounding box center [668, 462] width 23 height 30
click at [665, 465] on input "7" at bounding box center [633, 462] width 94 height 30
click at [665, 465] on img at bounding box center [668, 462] width 23 height 30
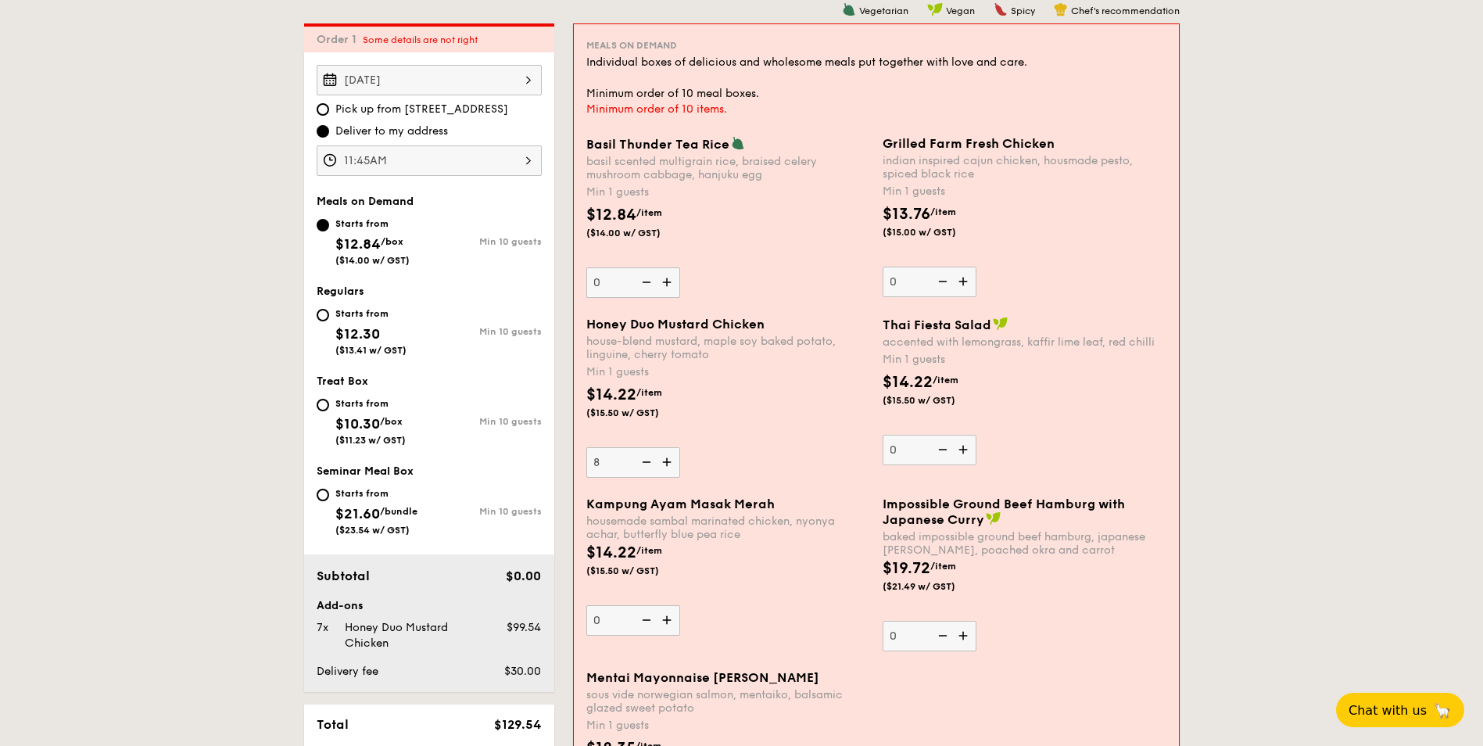
click at [665, 465] on input "8" at bounding box center [633, 462] width 94 height 30
click at [665, 465] on img at bounding box center [668, 462] width 23 height 30
click at [665, 465] on input "9" at bounding box center [633, 462] width 94 height 30
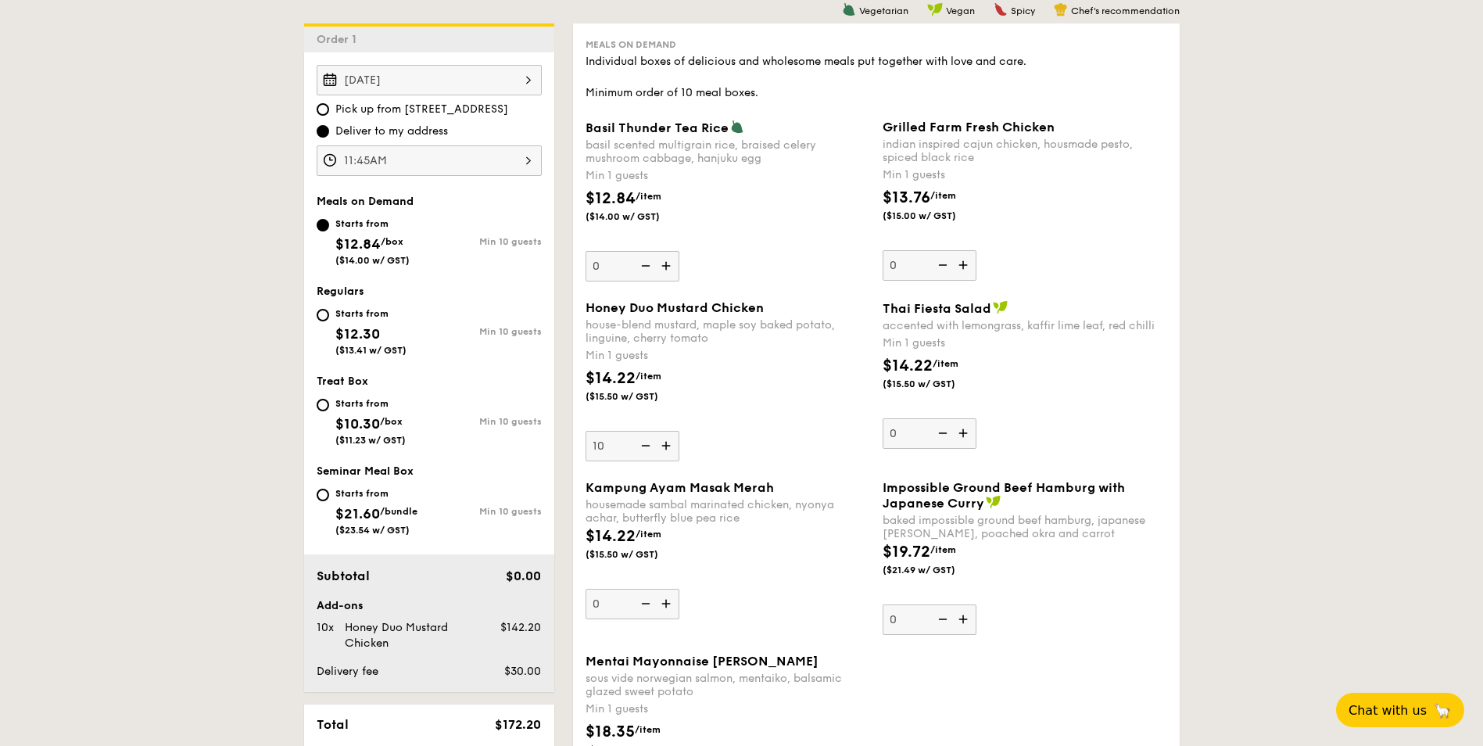
click at [669, 444] on img at bounding box center [667, 446] width 23 height 30
click at [669, 444] on input "10" at bounding box center [633, 446] width 94 height 30
type input "11"
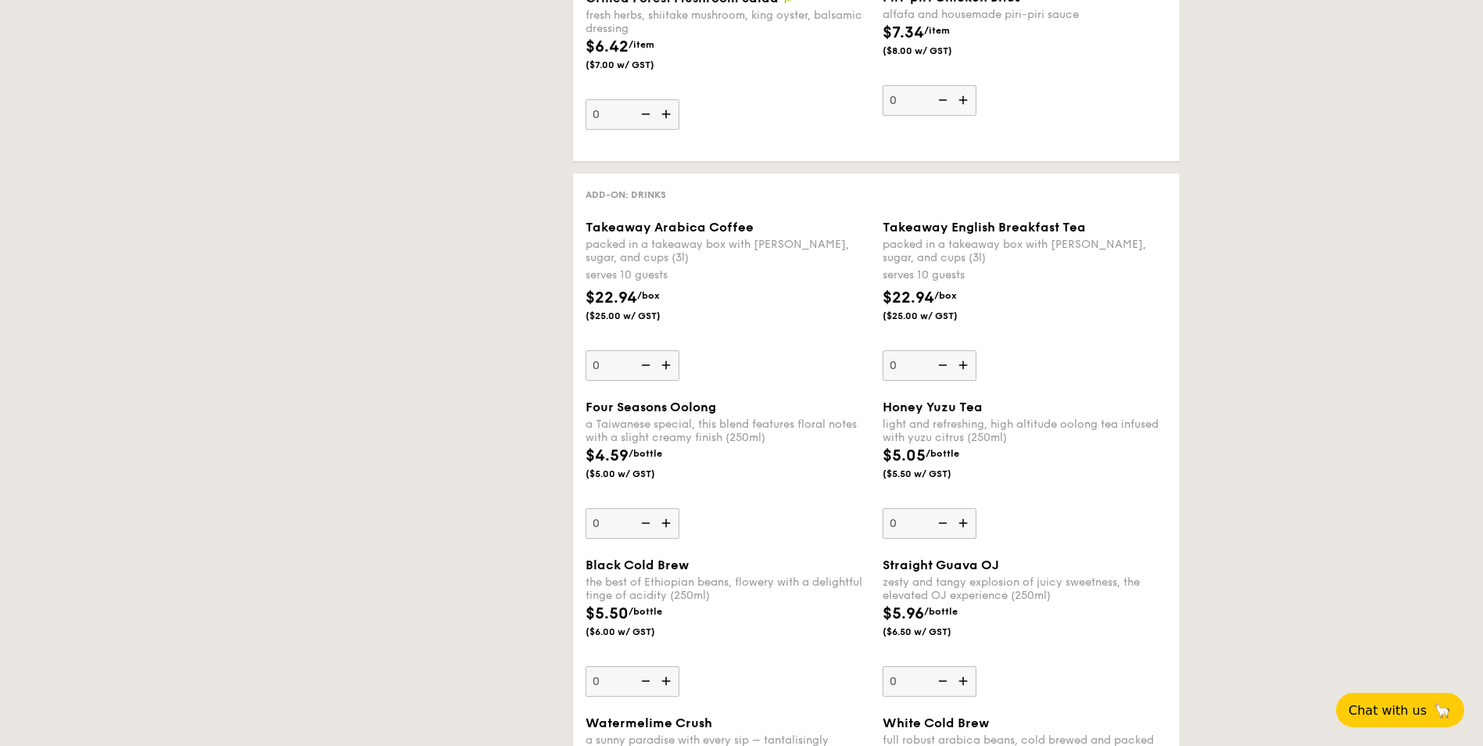
scroll to position [491, 0]
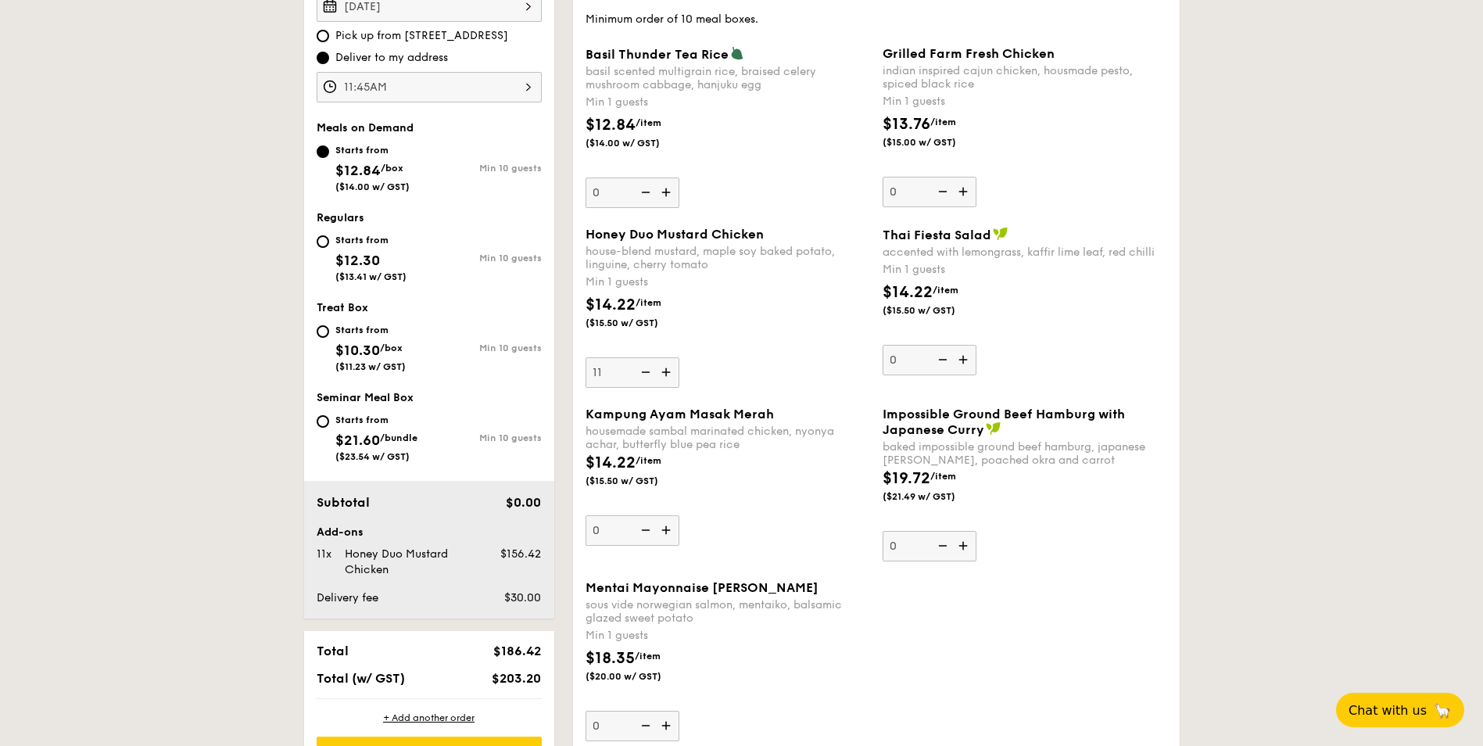
click at [439, 335] on div "Starts from $10.30 /box ($11.23 w/ GST) Min 10 guests" at bounding box center [429, 347] width 225 height 52
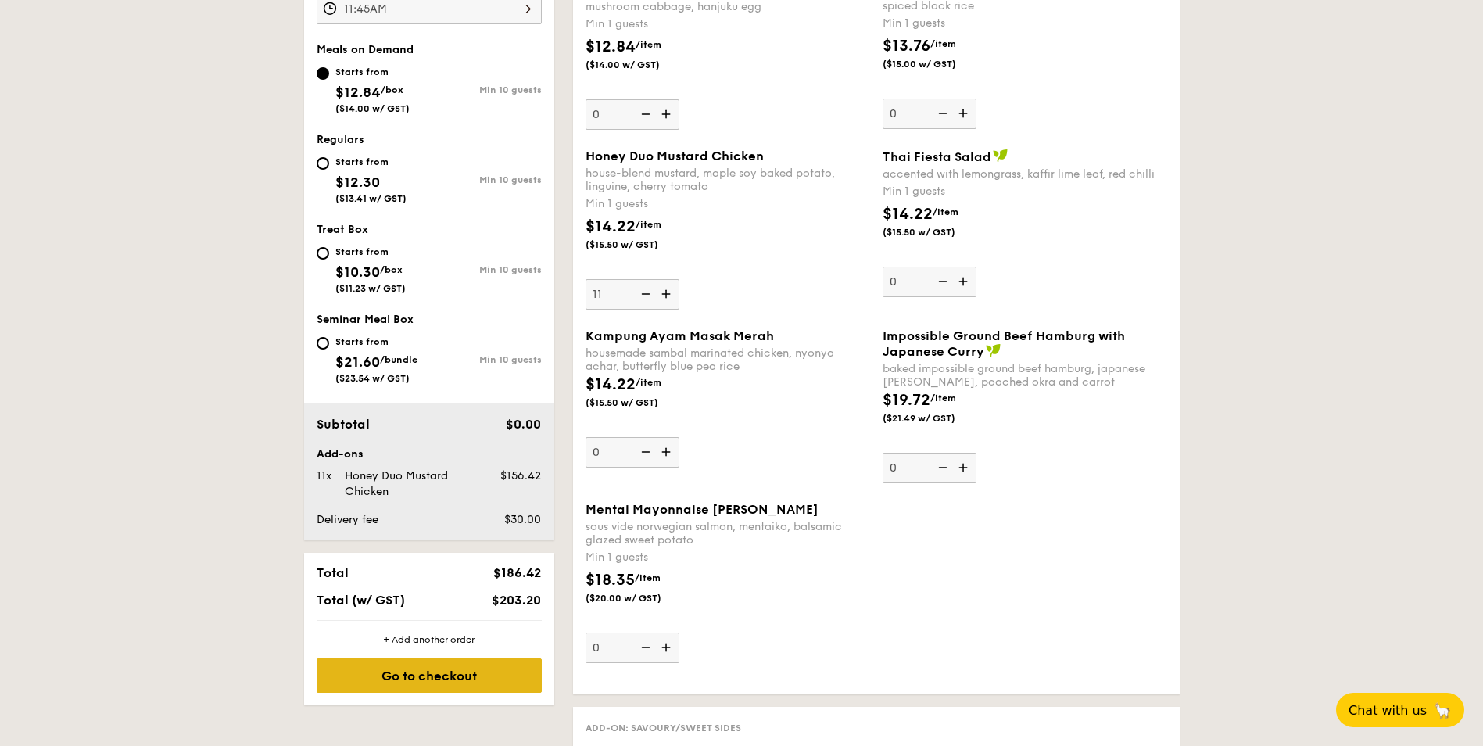
click at [467, 675] on div "Go to checkout" at bounding box center [429, 675] width 225 height 34
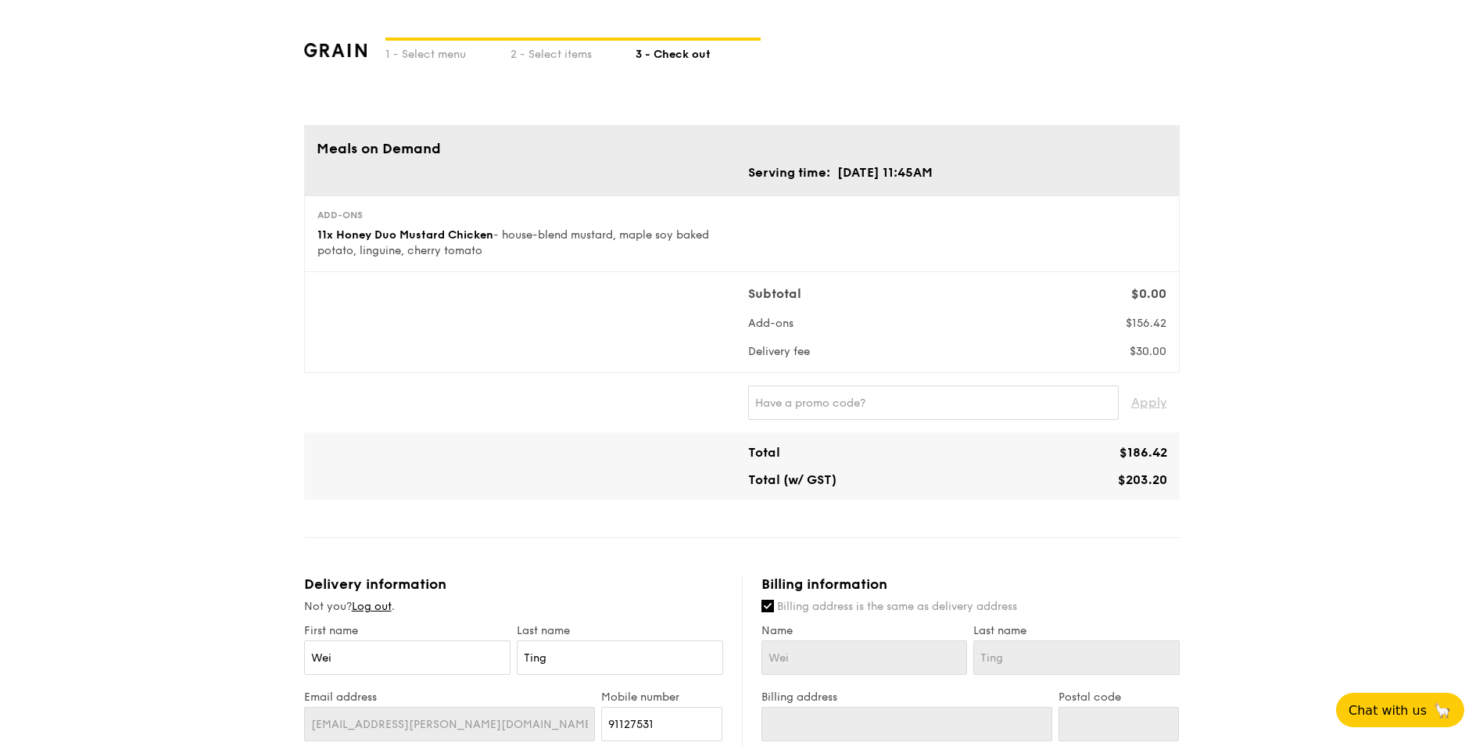
drag, startPoint x: 765, startPoint y: 175, endPoint x: 837, endPoint y: 176, distance: 71.9
click at [837, 176] on tr "Serving time: [DATE] 11:45AM" at bounding box center [840, 173] width 185 height 20
drag, startPoint x: 837, startPoint y: 176, endPoint x: 884, endPoint y: 289, distance: 122.0
click at [884, 289] on div "Subtotal" at bounding box center [903, 294] width 323 height 19
drag, startPoint x: 765, startPoint y: 317, endPoint x: 787, endPoint y: 317, distance: 22.7
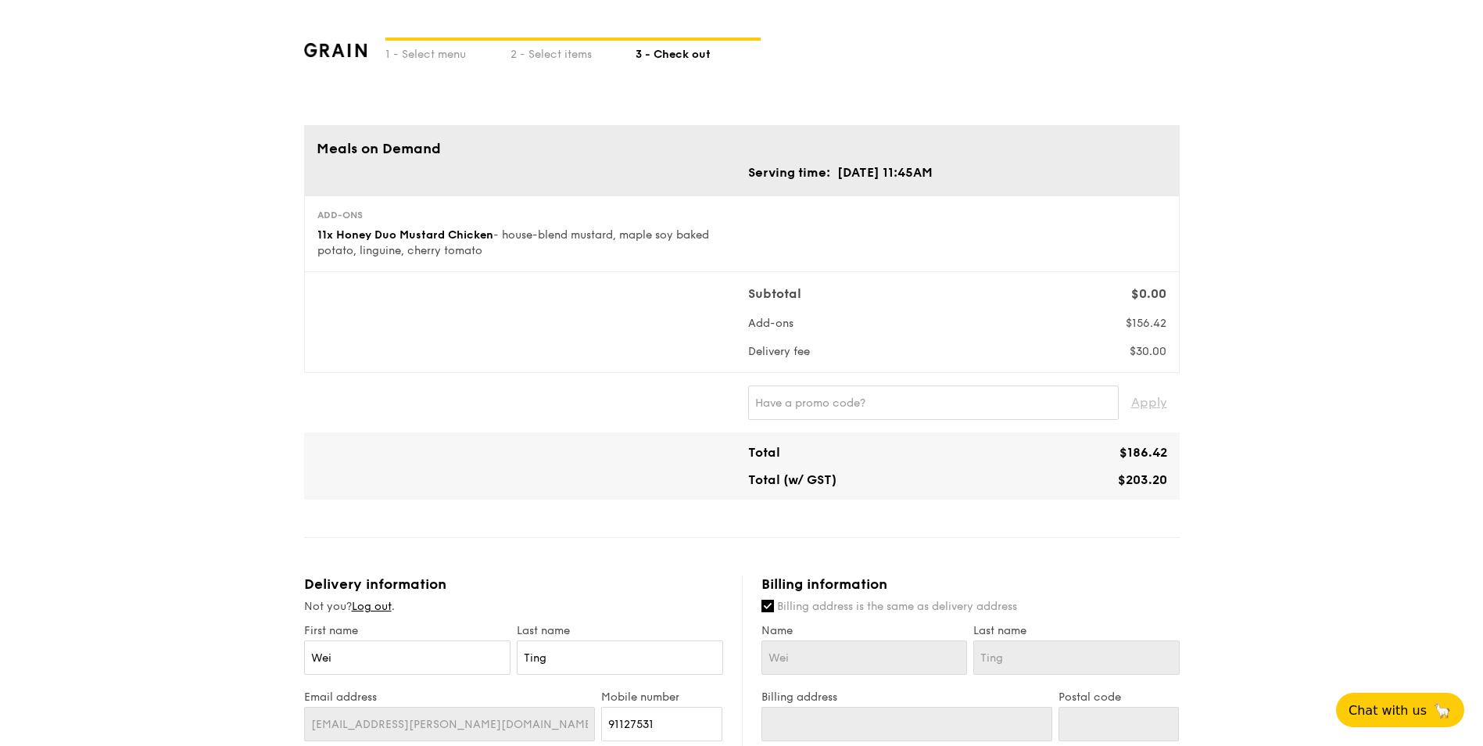
click at [787, 317] on span "Add-ons" at bounding box center [770, 323] width 45 height 13
drag, startPoint x: 787, startPoint y: 317, endPoint x: 779, endPoint y: 343, distance: 26.5
click at [779, 343] on div "Subtotal $0.00 Add-ons $156.42 Delivery fee $30.00" at bounding box center [957, 322] width 418 height 75
drag, startPoint x: 753, startPoint y: 349, endPoint x: 803, endPoint y: 355, distance: 50.4
click at [803, 355] on span "Delivery fee" at bounding box center [779, 351] width 62 height 13
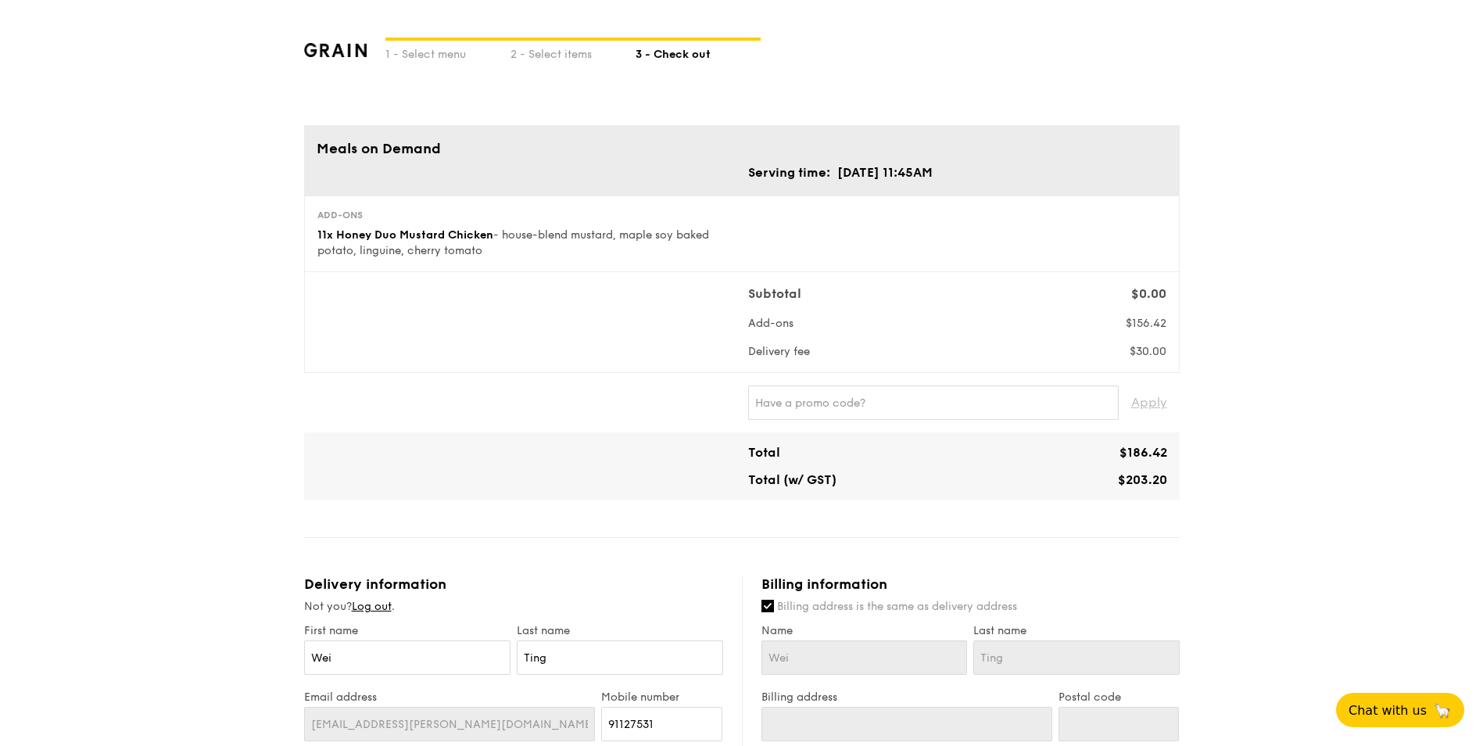
drag, startPoint x: 803, startPoint y: 355, endPoint x: 852, endPoint y: 360, distance: 48.8
click at [852, 360] on div "Subtotal $0.00 Add-ons $156.42 Delivery fee $30.00" at bounding box center [742, 322] width 876 height 101
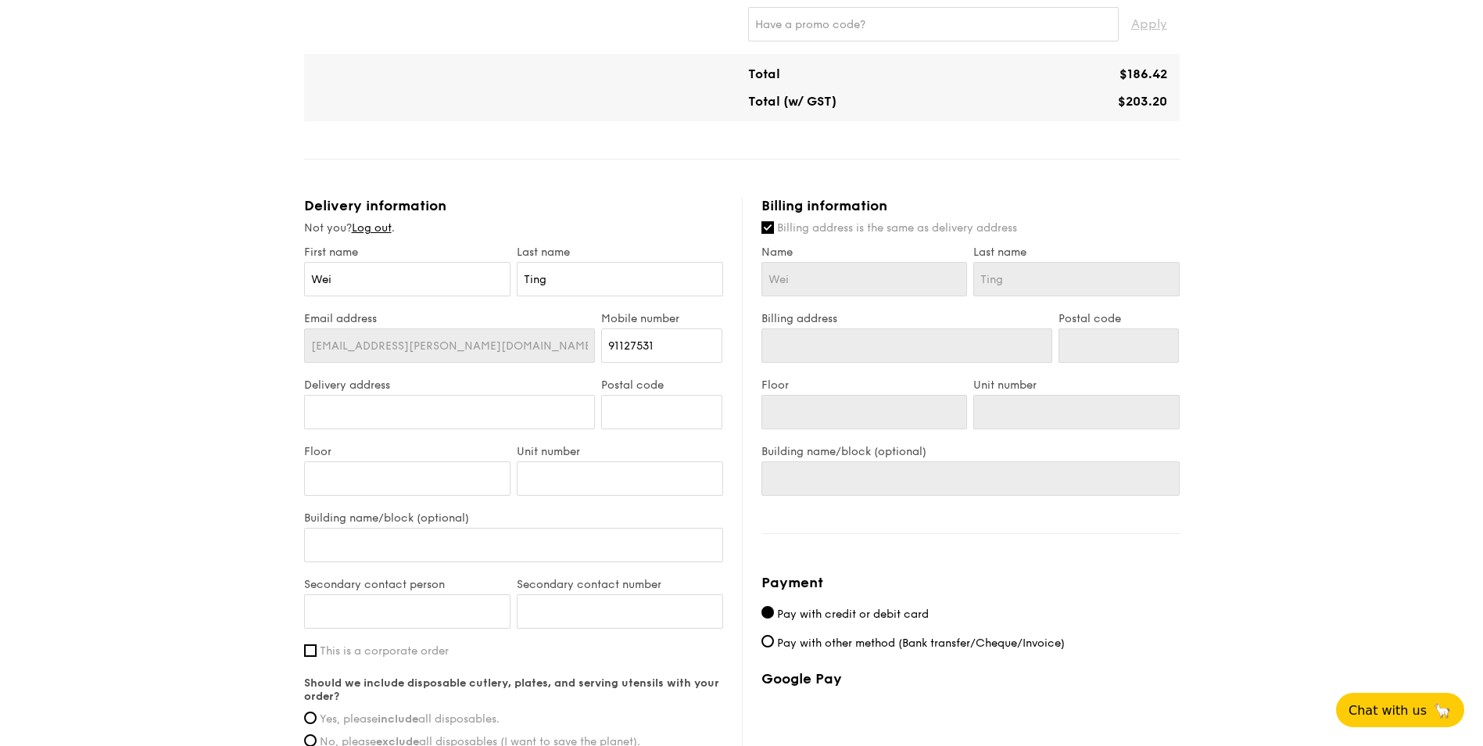
scroll to position [391, 0]
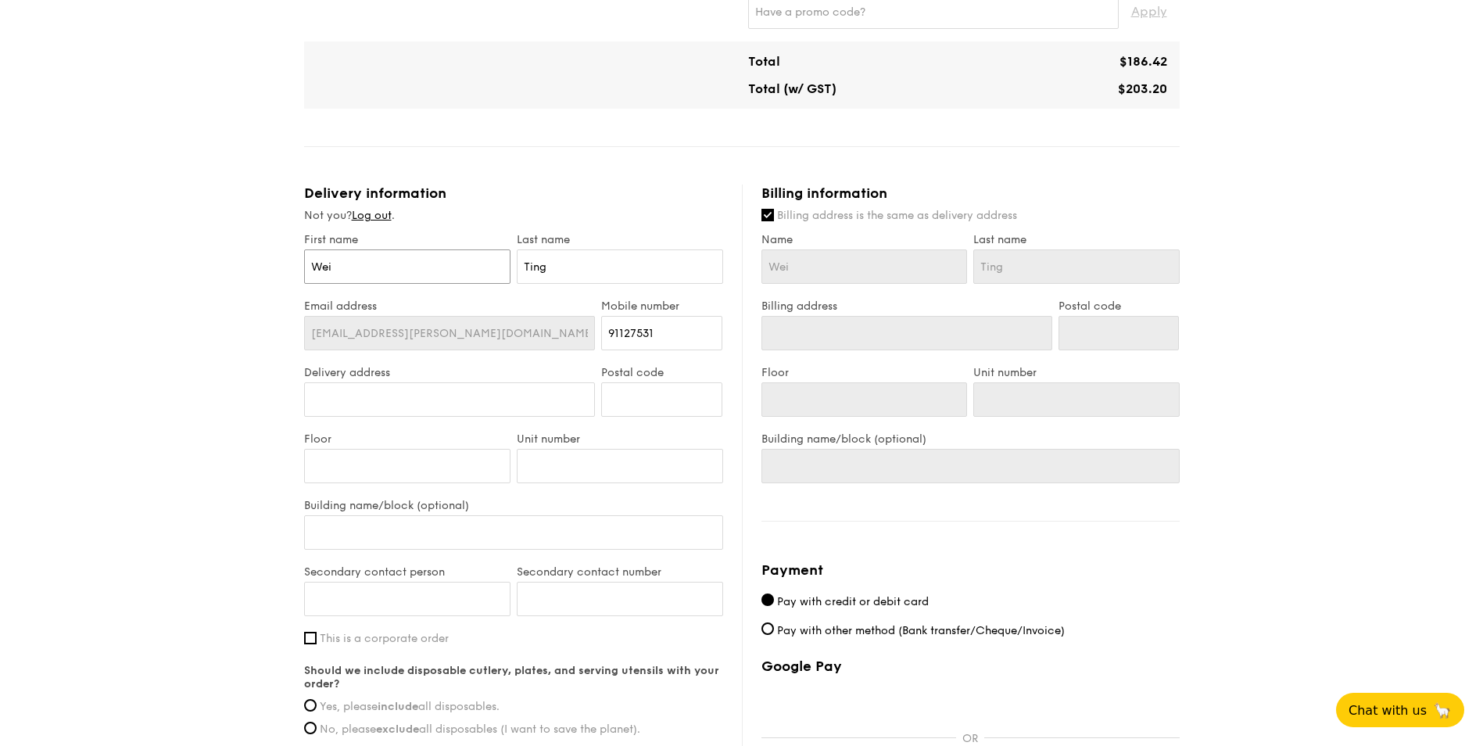
click at [450, 267] on input "Wei" at bounding box center [407, 266] width 206 height 34
type input "[PERSON_NAME]"
drag, startPoint x: 580, startPoint y: 267, endPoint x: 514, endPoint y: 261, distance: 66.8
click at [514, 261] on div "Last name Ting" at bounding box center [620, 266] width 213 height 66
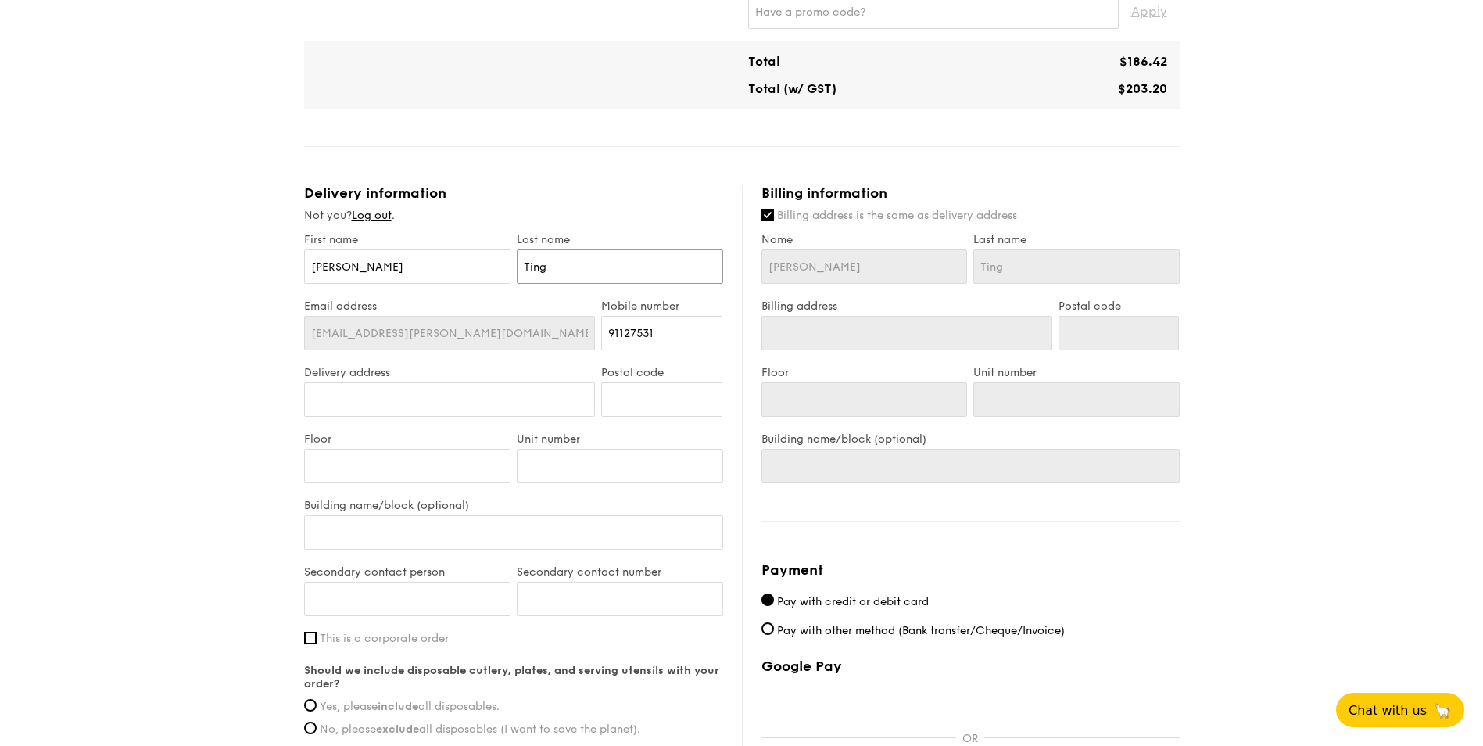
type input "L"
type input "La"
type input "[PERSON_NAME]"
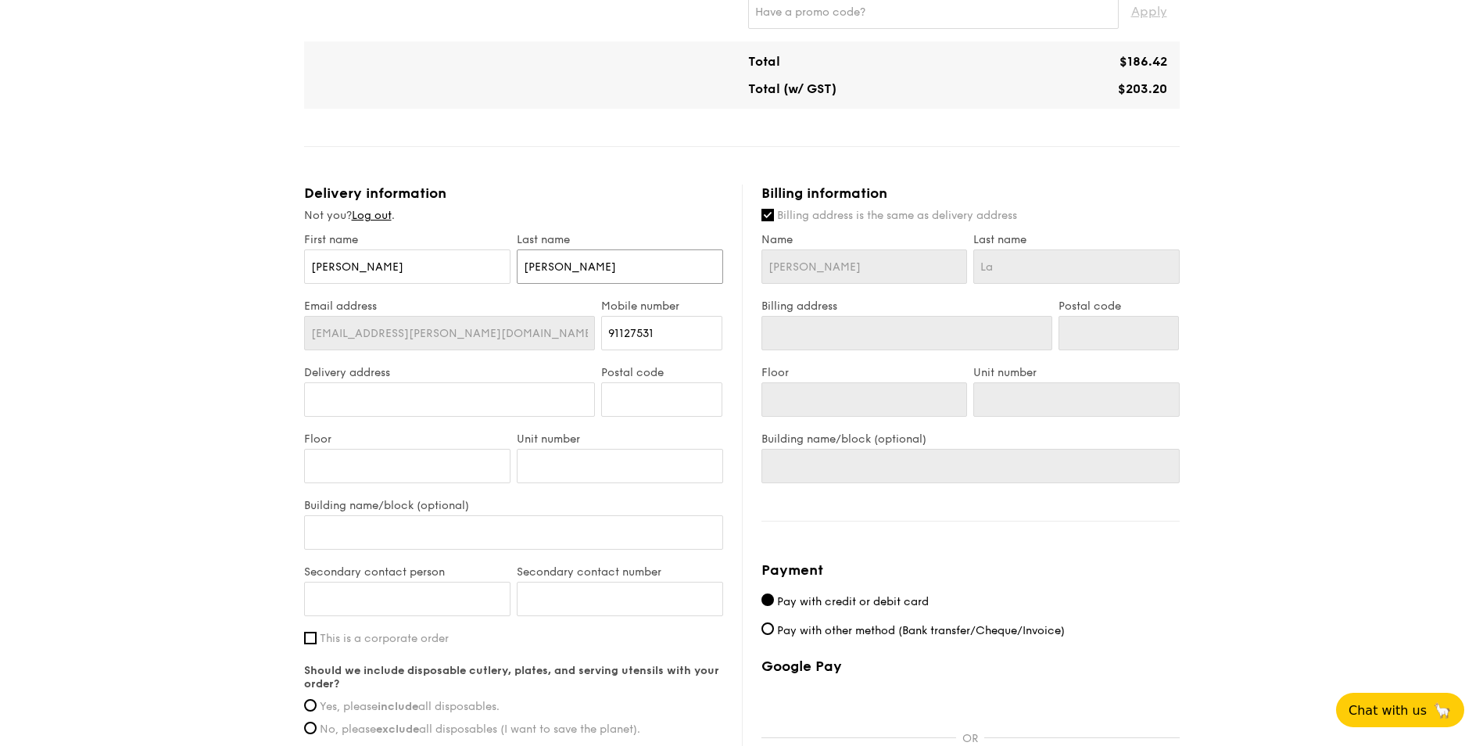
type input "[PERSON_NAME]"
click at [492, 406] on input "Delivery address" at bounding box center [450, 399] width 292 height 34
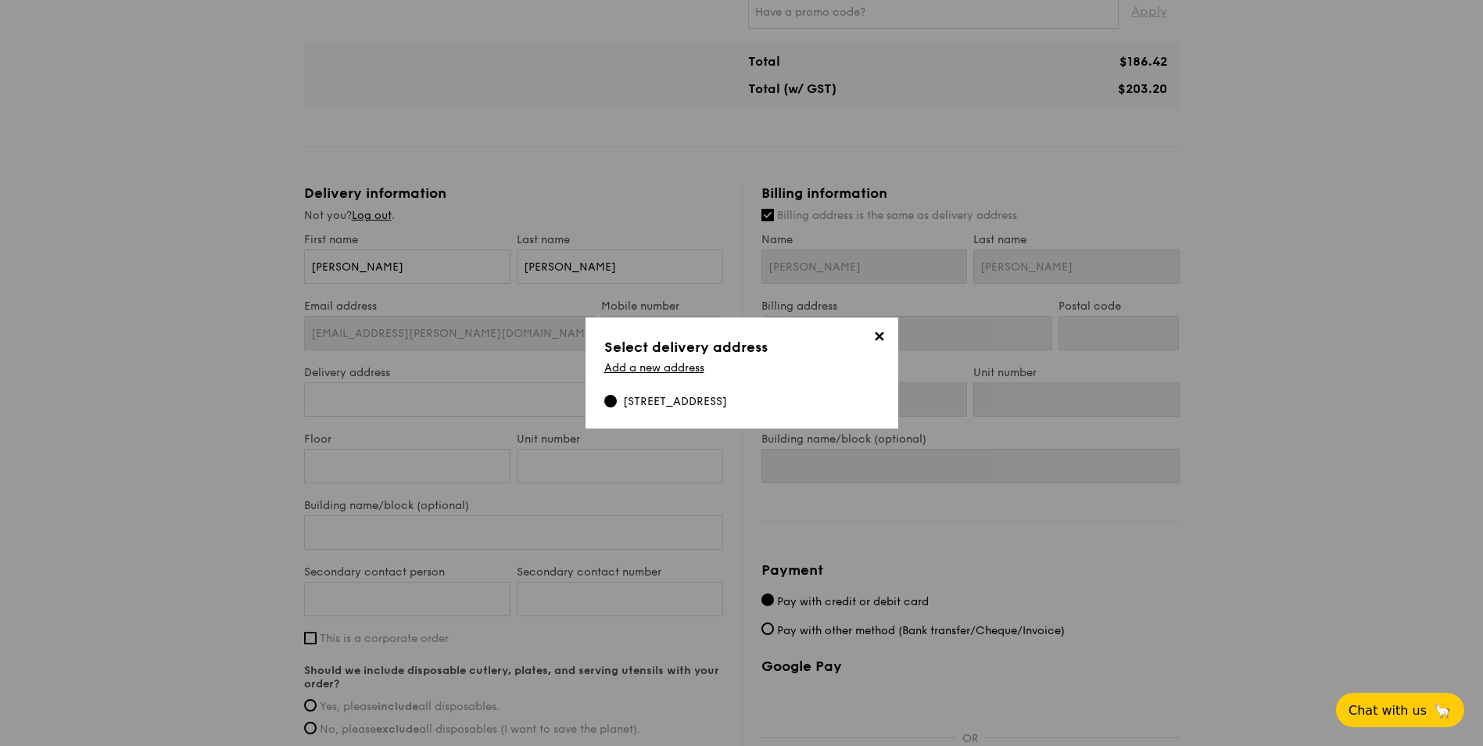
click at [727, 403] on div "[STREET_ADDRESS]" at bounding box center [675, 402] width 104 height 16
click at [617, 403] on input "[STREET_ADDRESS]" at bounding box center [610, 401] width 13 height 13
type input "[STREET_ADDRESS]"
type input "117439"
type input "14"
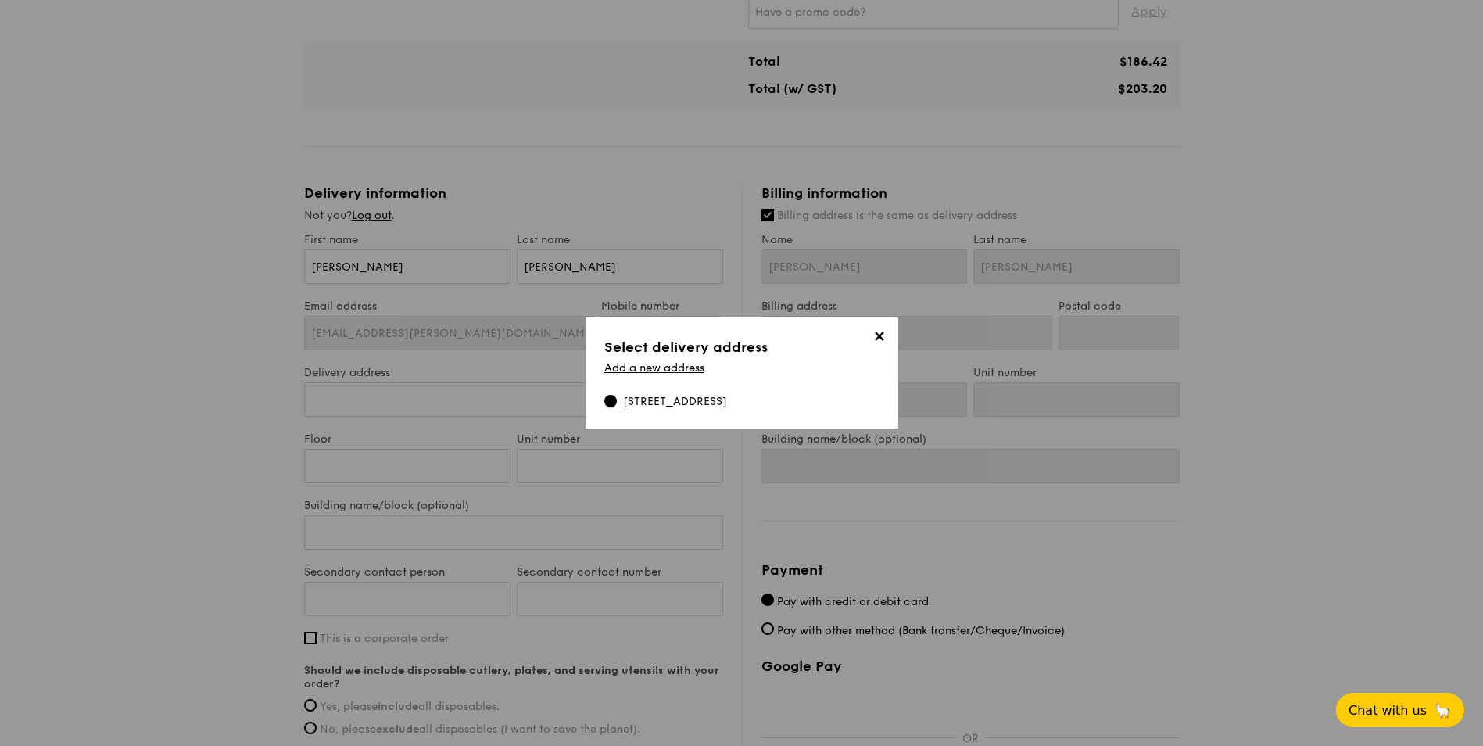
type input "-"
type input "[STREET_ADDRESS]"
type input "117439"
type input "14"
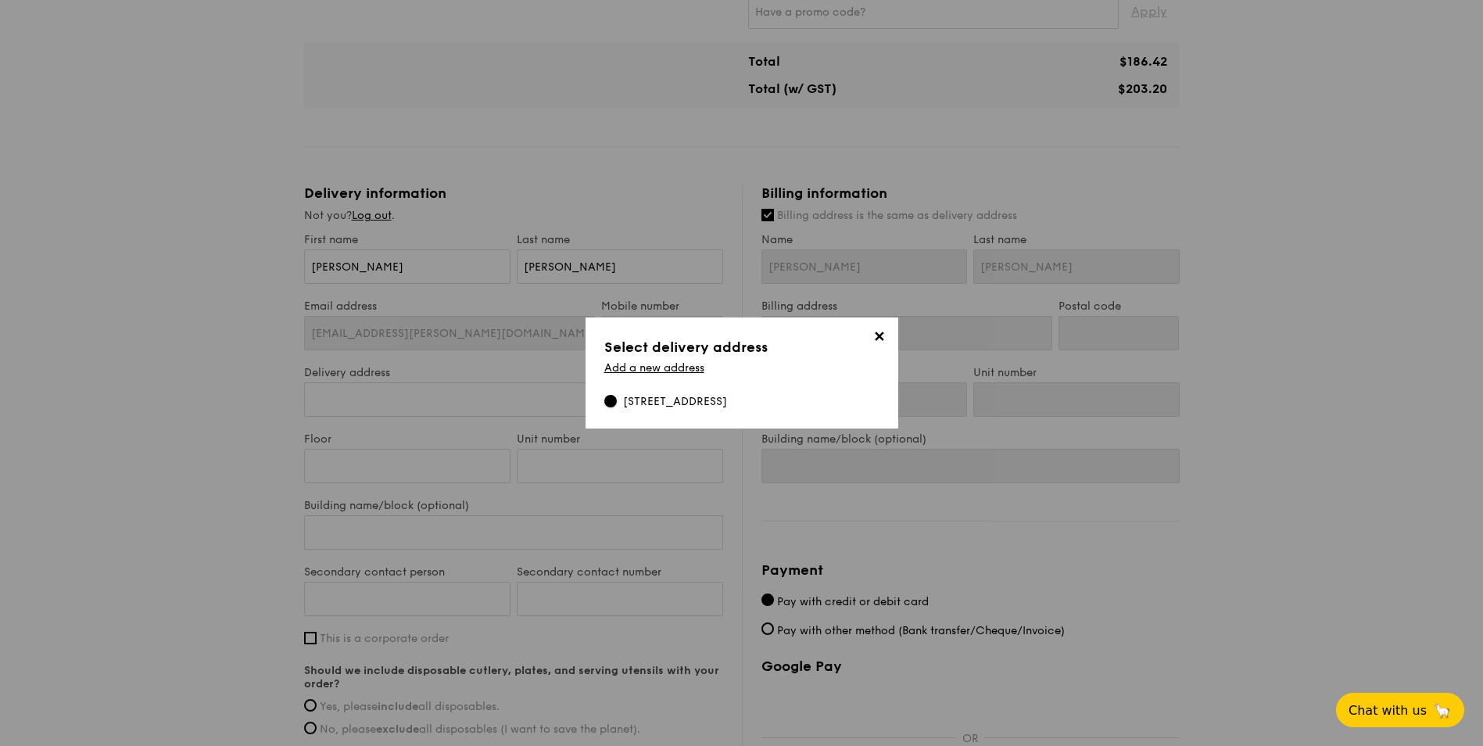
type input "-"
type input "[STREET_ADDRESS]"
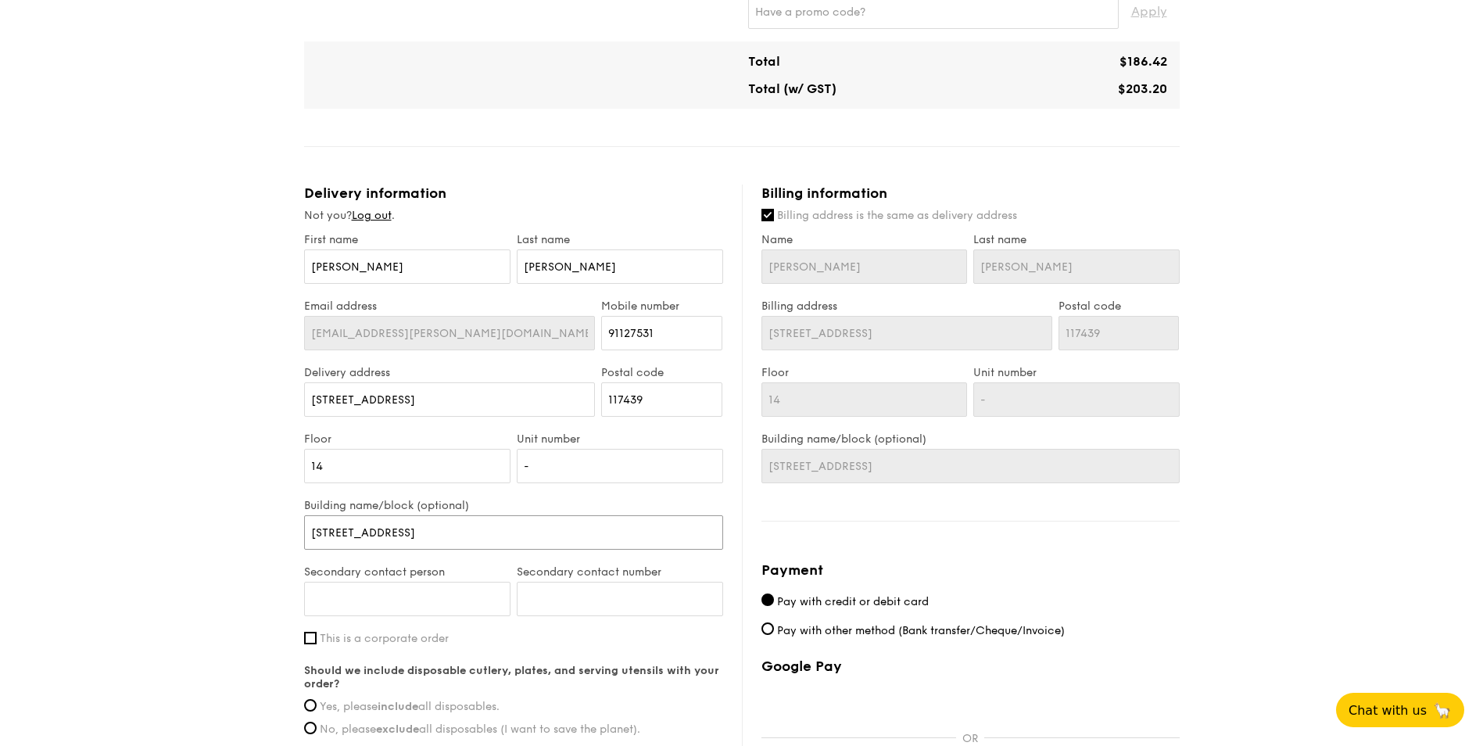
scroll to position [0, 181]
drag, startPoint x: 422, startPoint y: 538, endPoint x: 902, endPoint y: 543, distance: 479.4
click at [902, 543] on div "Delivery information Not you? Log out . First name [PERSON_NAME] Last name [PER…" at bounding box center [742, 536] width 876 height 703
click at [402, 601] on input "Secondary contact person" at bounding box center [407, 599] width 206 height 34
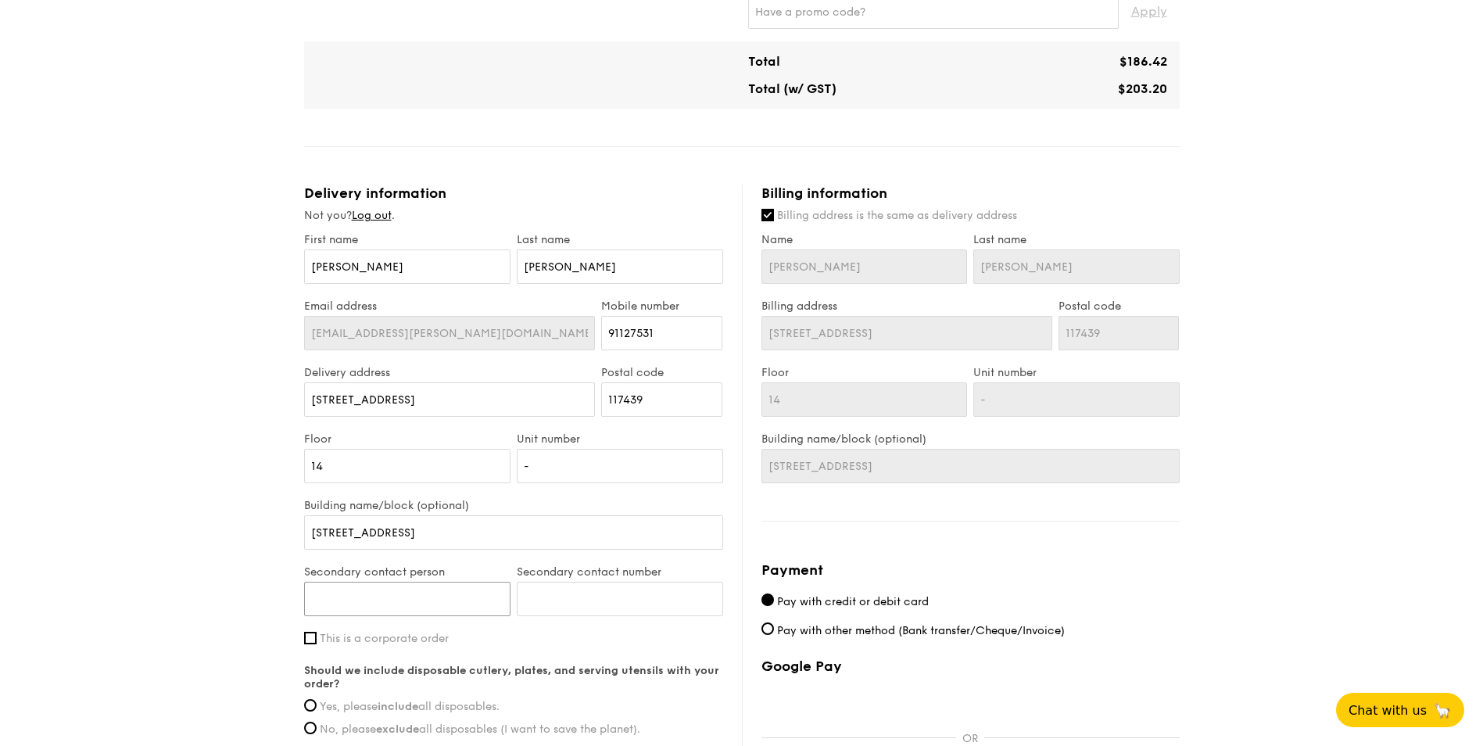
type input "[PERSON_NAME]"
type input "91127531"
click at [623, 651] on div "First name [PERSON_NAME] Last name [PERSON_NAME] Email address [EMAIL_ADDRESS][…" at bounding box center [513, 540] width 419 height 615
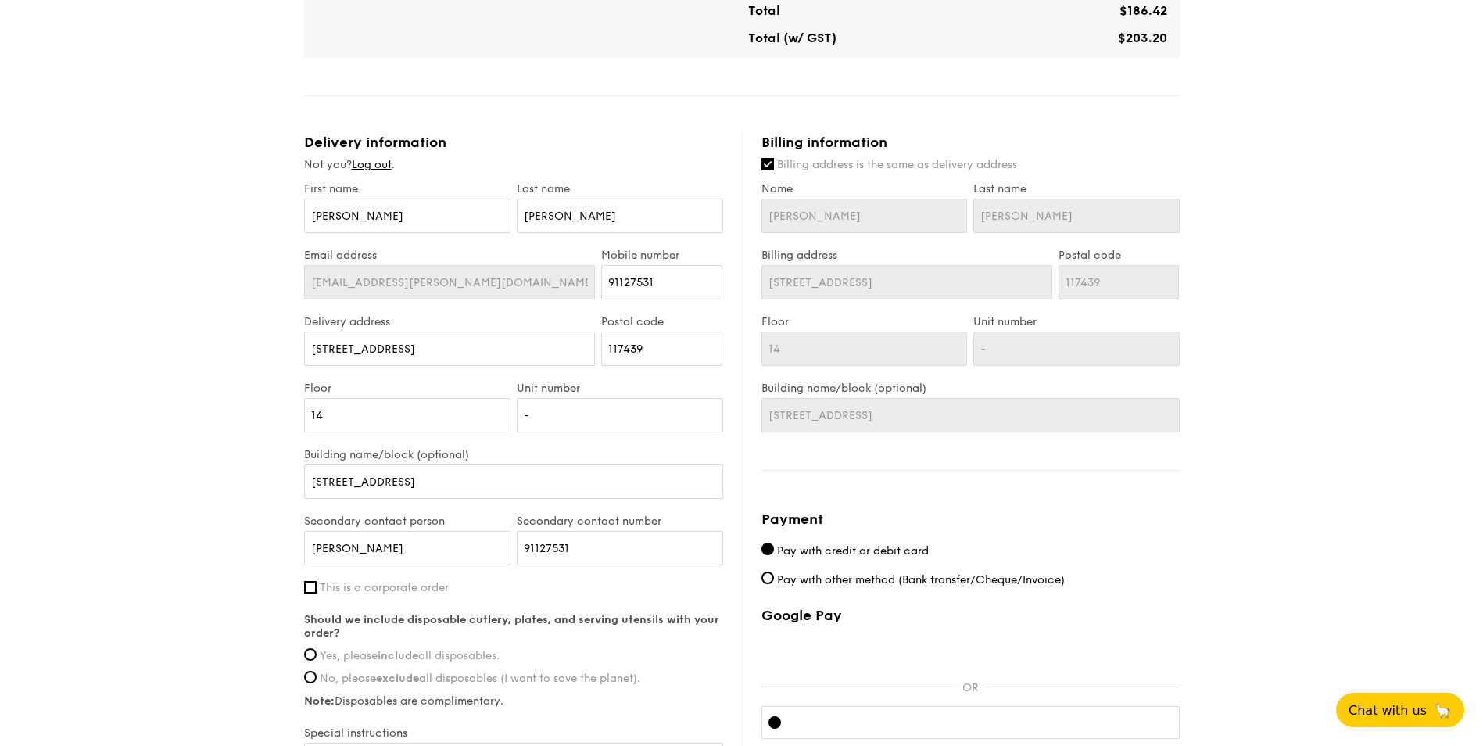
scroll to position [469, 0]
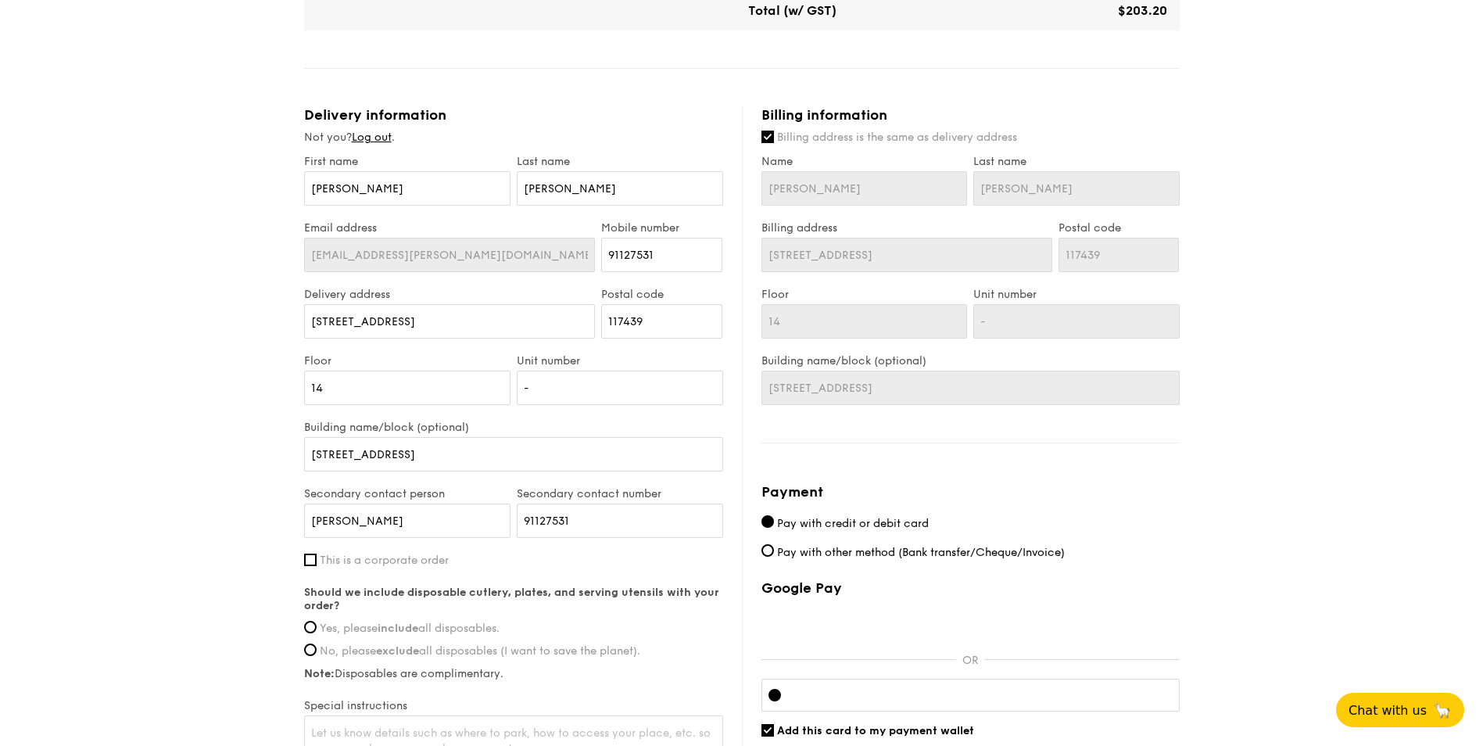
click at [398, 560] on span "This is a corporate order" at bounding box center [384, 560] width 129 height 13
click at [317, 560] on input "This is a corporate order" at bounding box center [310, 560] width 13 height 13
checkbox input "true"
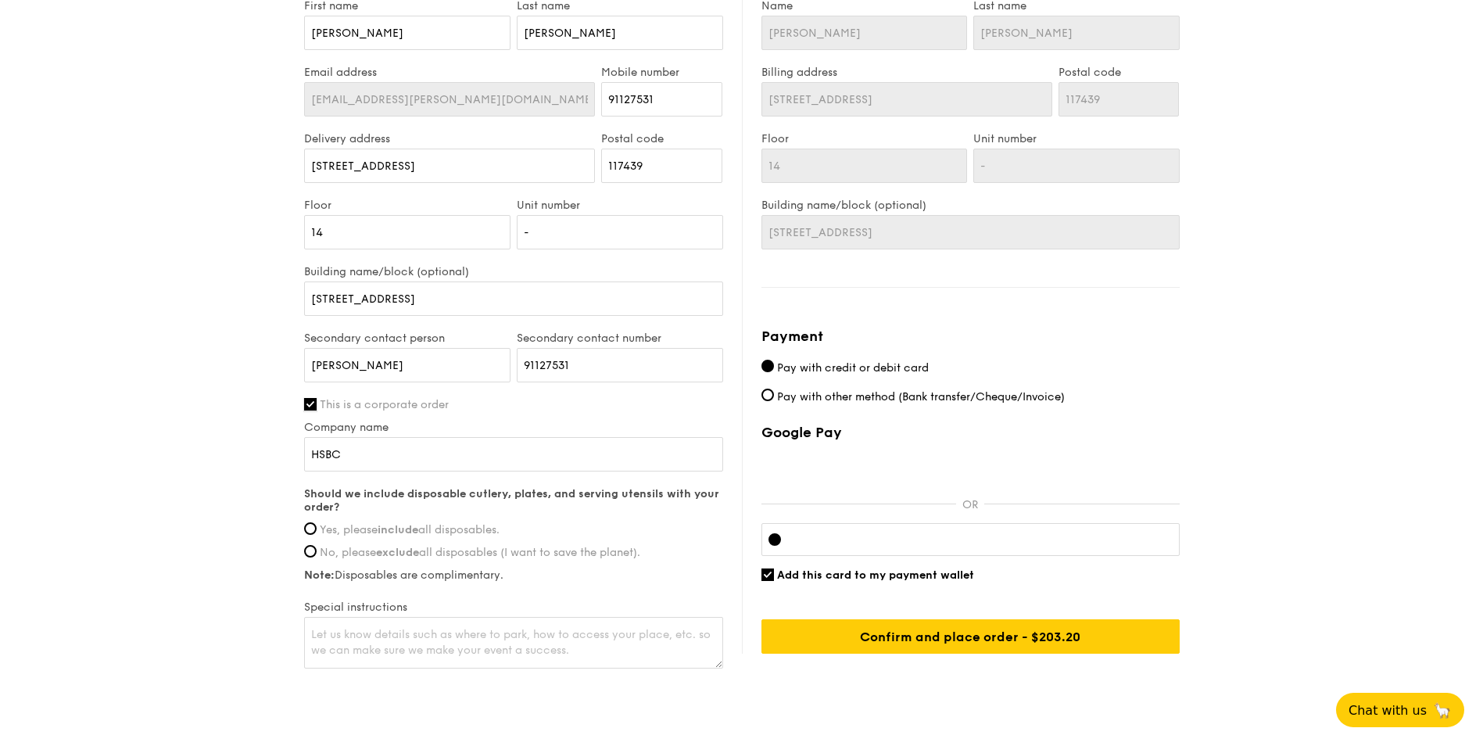
scroll to position [626, 0]
click at [451, 369] on input "[PERSON_NAME]" at bounding box center [407, 364] width 206 height 34
drag, startPoint x: 448, startPoint y: 364, endPoint x: 293, endPoint y: 357, distance: 155.0
click at [293, 357] on div "1 - Select menu 2 - Select items 3 - Check out Meals on Demand Serving time: [D…" at bounding box center [742, 53] width 901 height 1359
drag, startPoint x: 637, startPoint y: 368, endPoint x: 458, endPoint y: 368, distance: 178.3
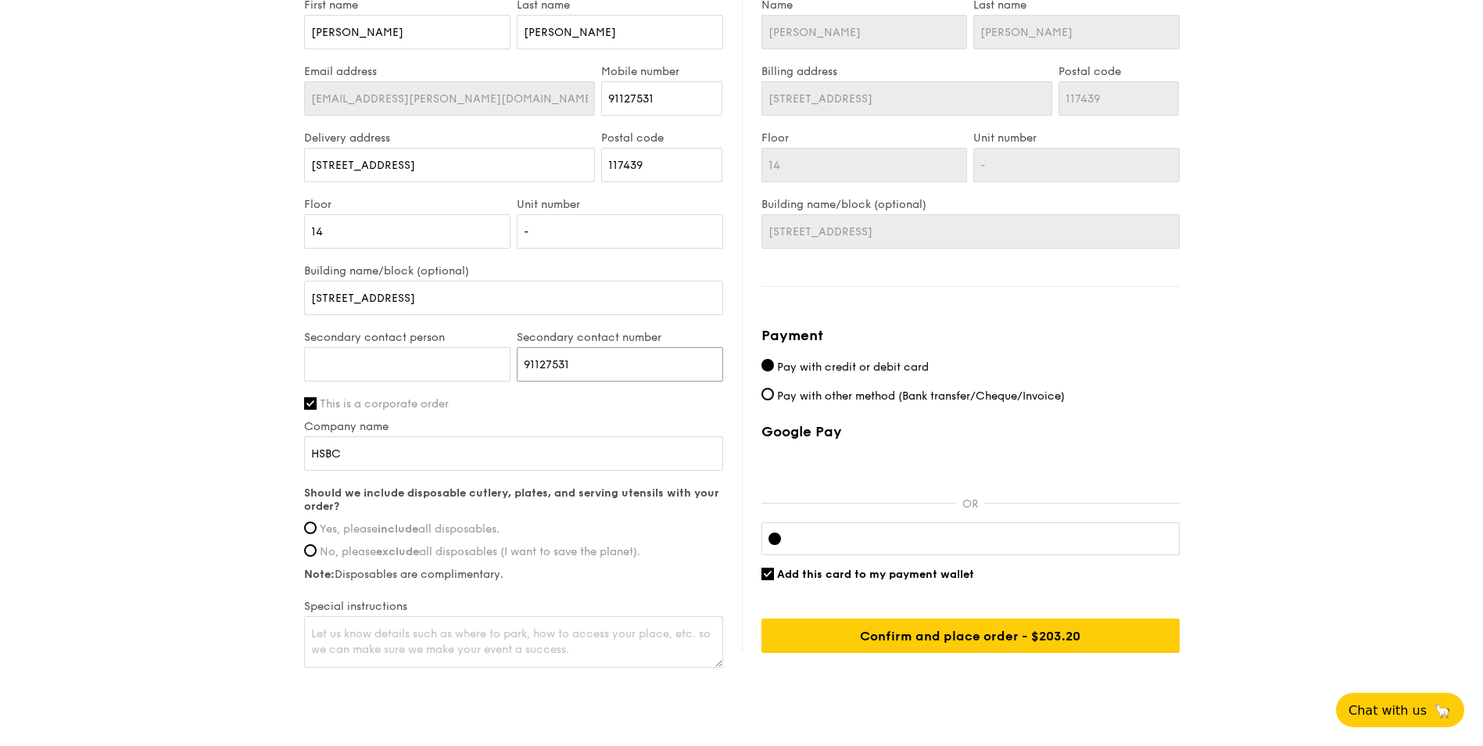
click at [458, 368] on div "Secondary contact person Secondary contact number 91127531" at bounding box center [513, 364] width 425 height 66
click at [197, 371] on div "1 - Select menu 2 - Select items 3 - Check out Meals on Demand Serving time: [D…" at bounding box center [741, 53] width 1483 height 1359
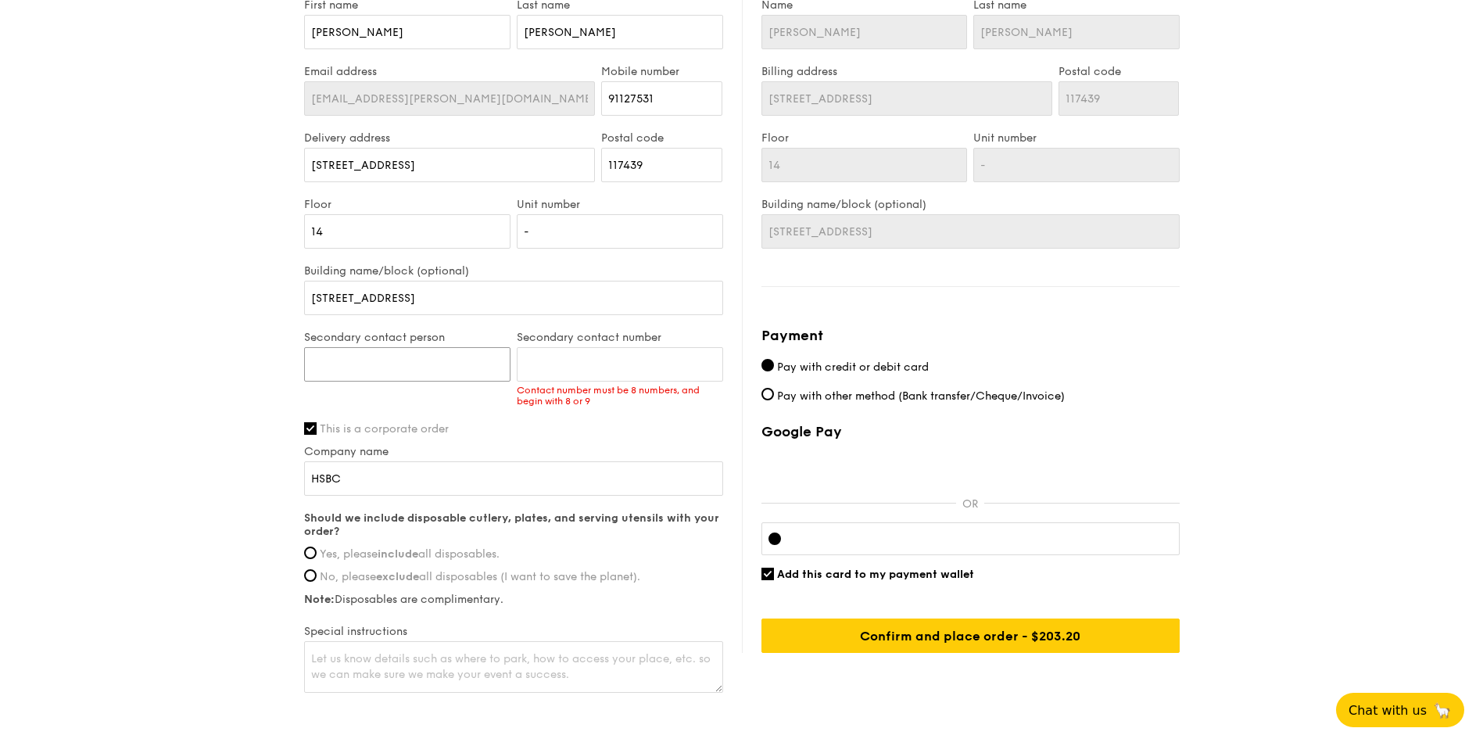
click at [428, 362] on input "Secondary contact person" at bounding box center [407, 364] width 206 height 34
click at [543, 360] on input "Secondary contact number" at bounding box center [620, 364] width 206 height 34
drag, startPoint x: 436, startPoint y: 363, endPoint x: 366, endPoint y: 364, distance: 70.4
click at [366, 364] on input "[PERSON_NAME]" at bounding box center [407, 364] width 206 height 34
type input "Shaofeng"
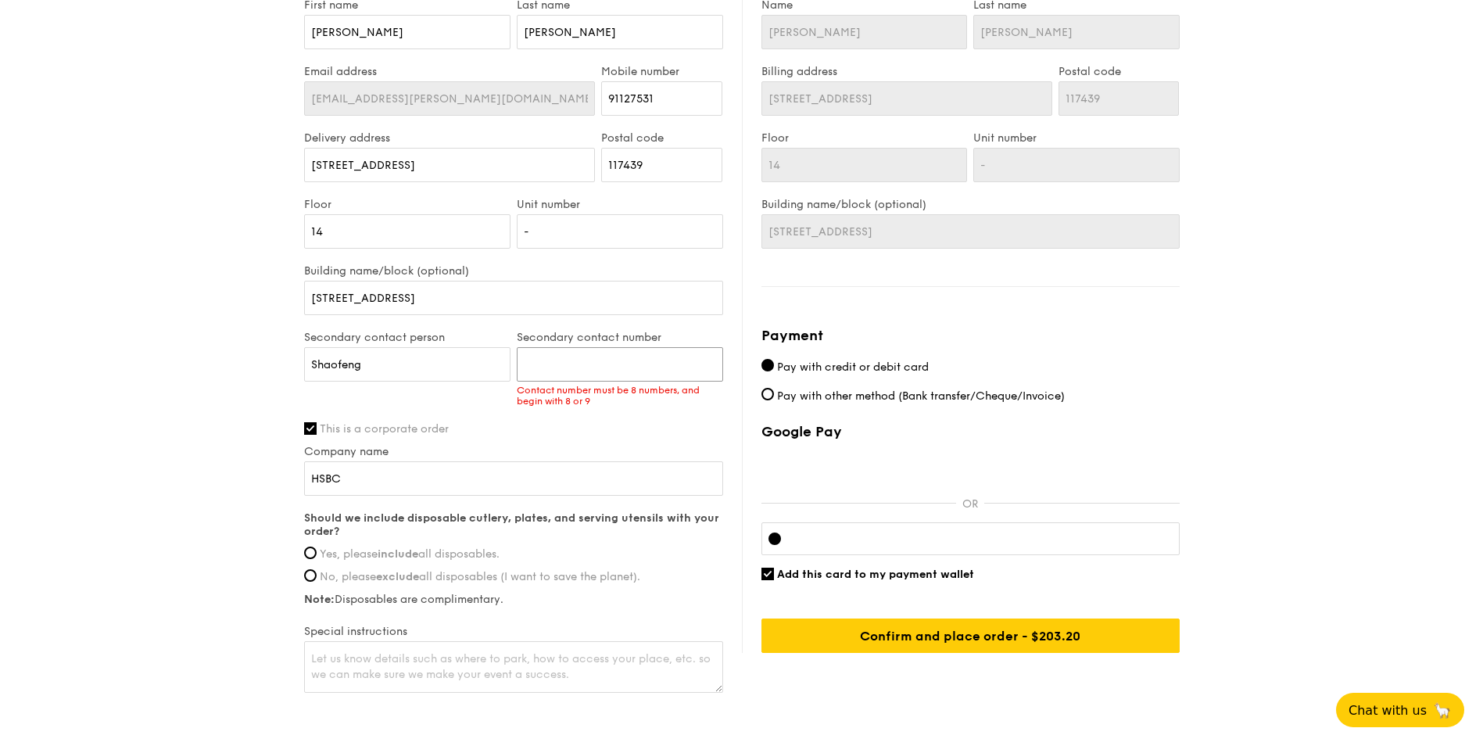
click at [573, 365] on input "Secondary contact number" at bounding box center [620, 364] width 206 height 34
type input "81613976"
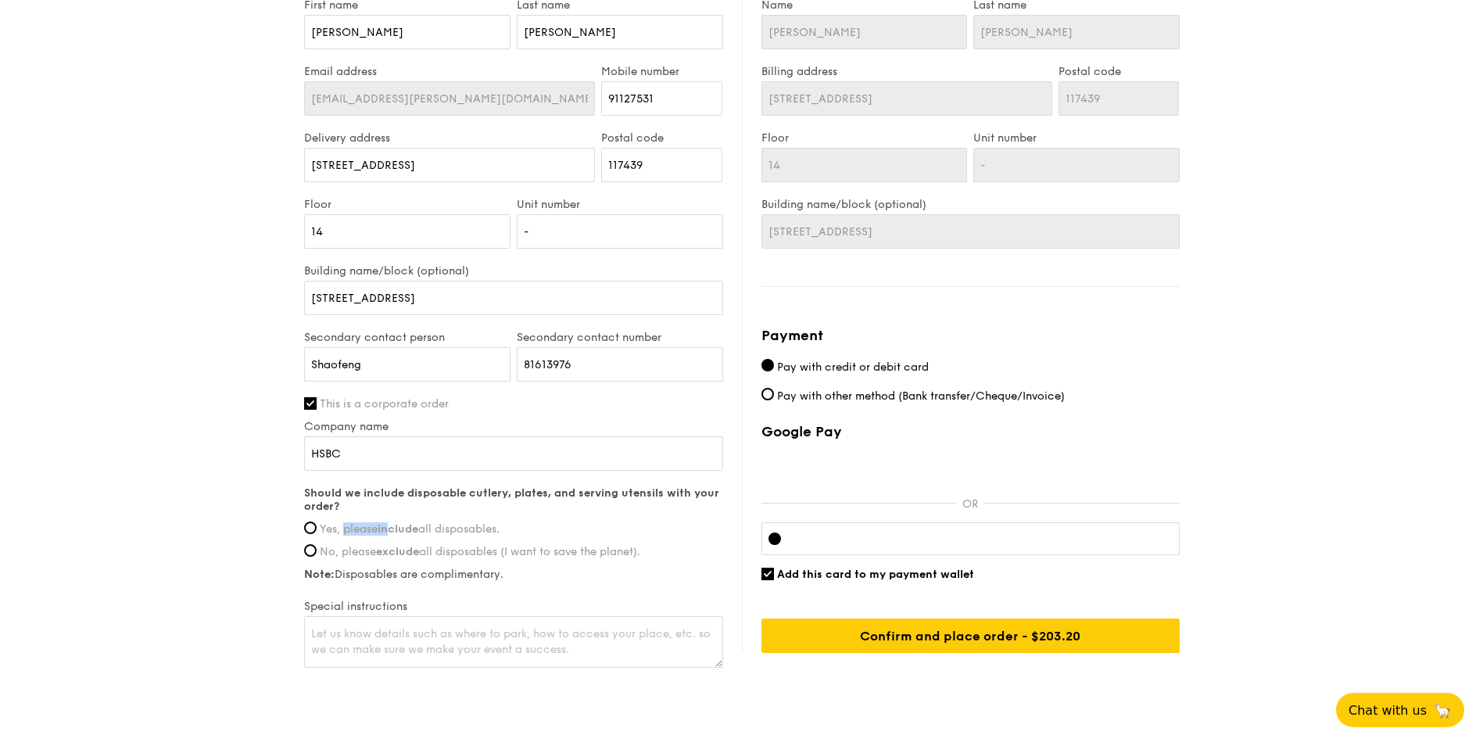
drag, startPoint x: 343, startPoint y: 518, endPoint x: 389, endPoint y: 519, distance: 46.9
click at [389, 519] on div "Should we include disposable cutlery, plates, and serving utensils with your or…" at bounding box center [513, 533] width 419 height 95
drag, startPoint x: 389, startPoint y: 519, endPoint x: 382, endPoint y: 527, distance: 11.1
click at [382, 527] on strong "include" at bounding box center [398, 528] width 41 height 13
click at [317, 527] on input "Yes, please include all disposables." at bounding box center [310, 528] width 13 height 13
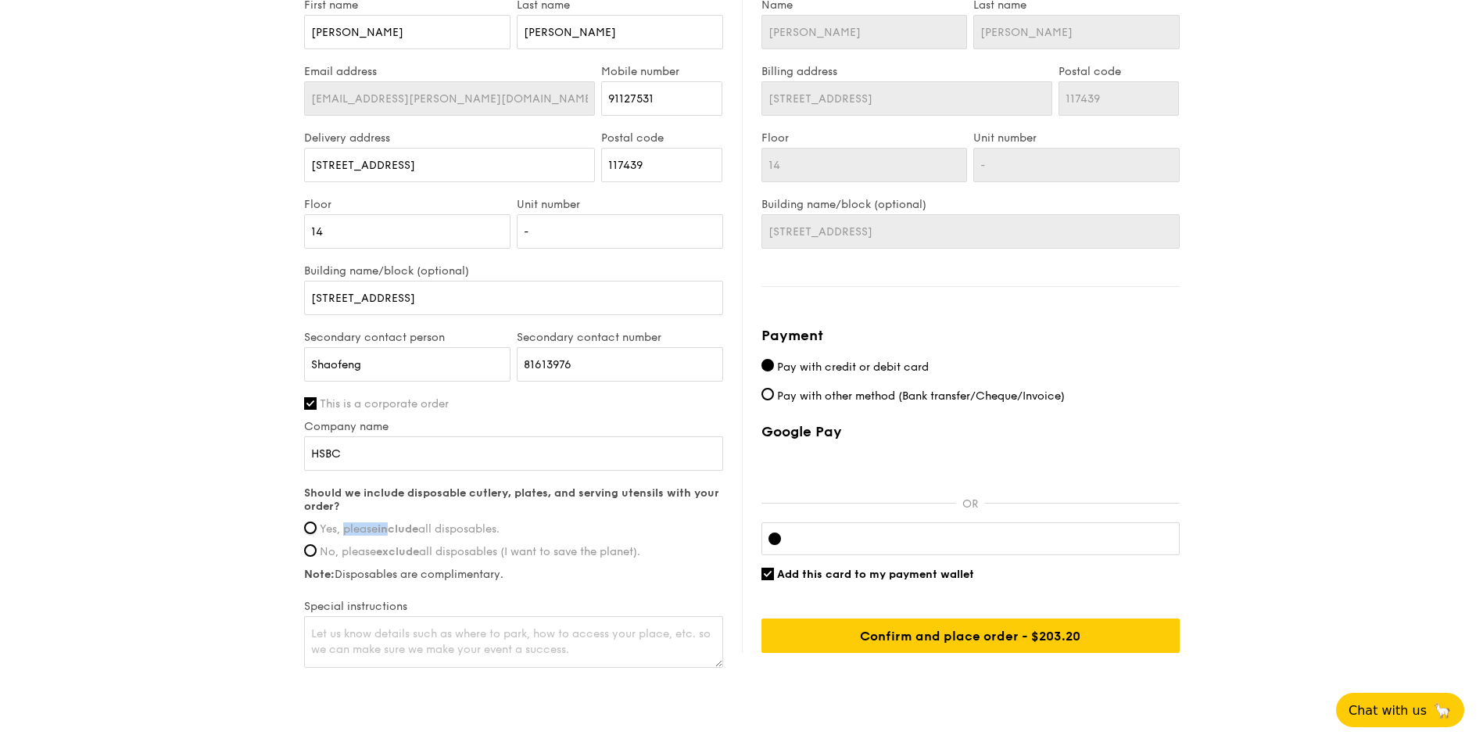
radio input "true"
click at [511, 647] on textarea at bounding box center [513, 642] width 419 height 52
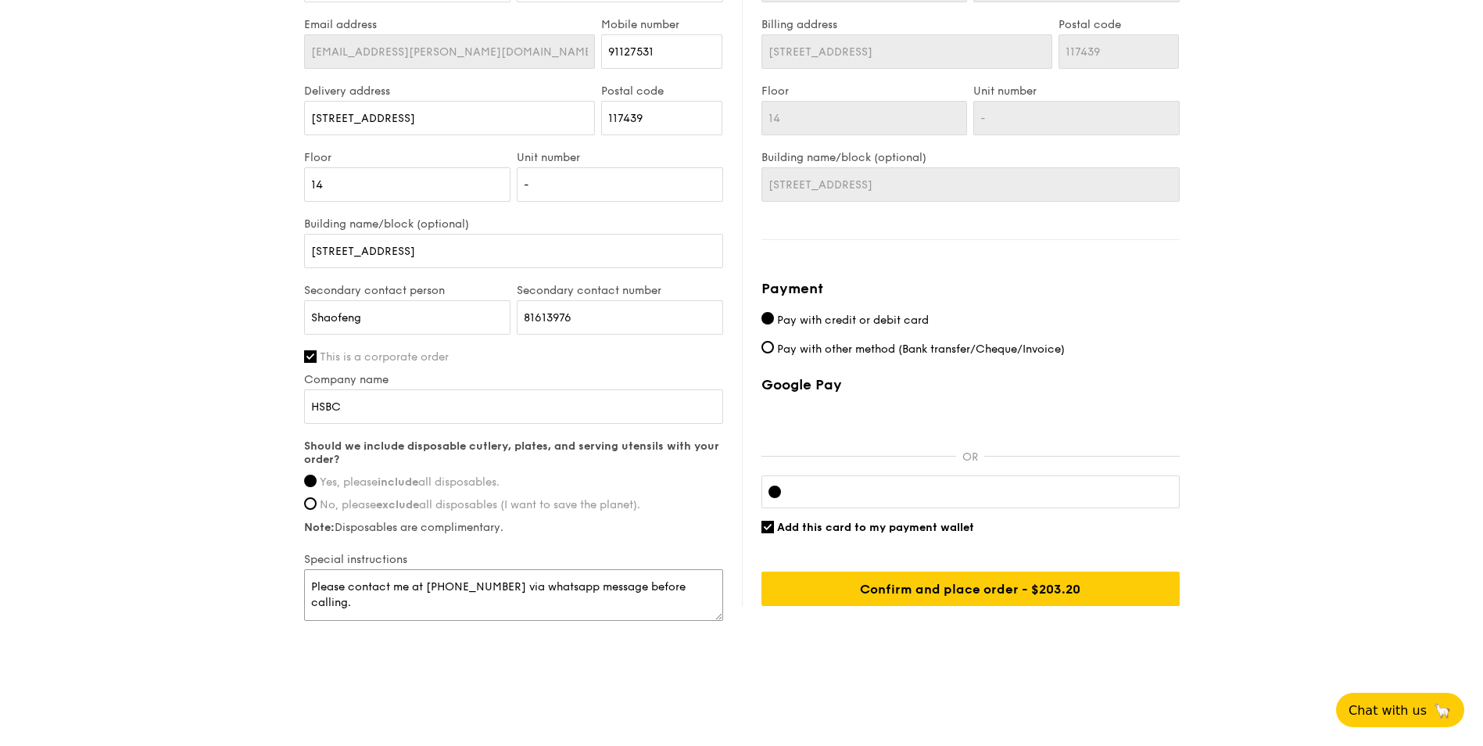
scroll to position [676, 0]
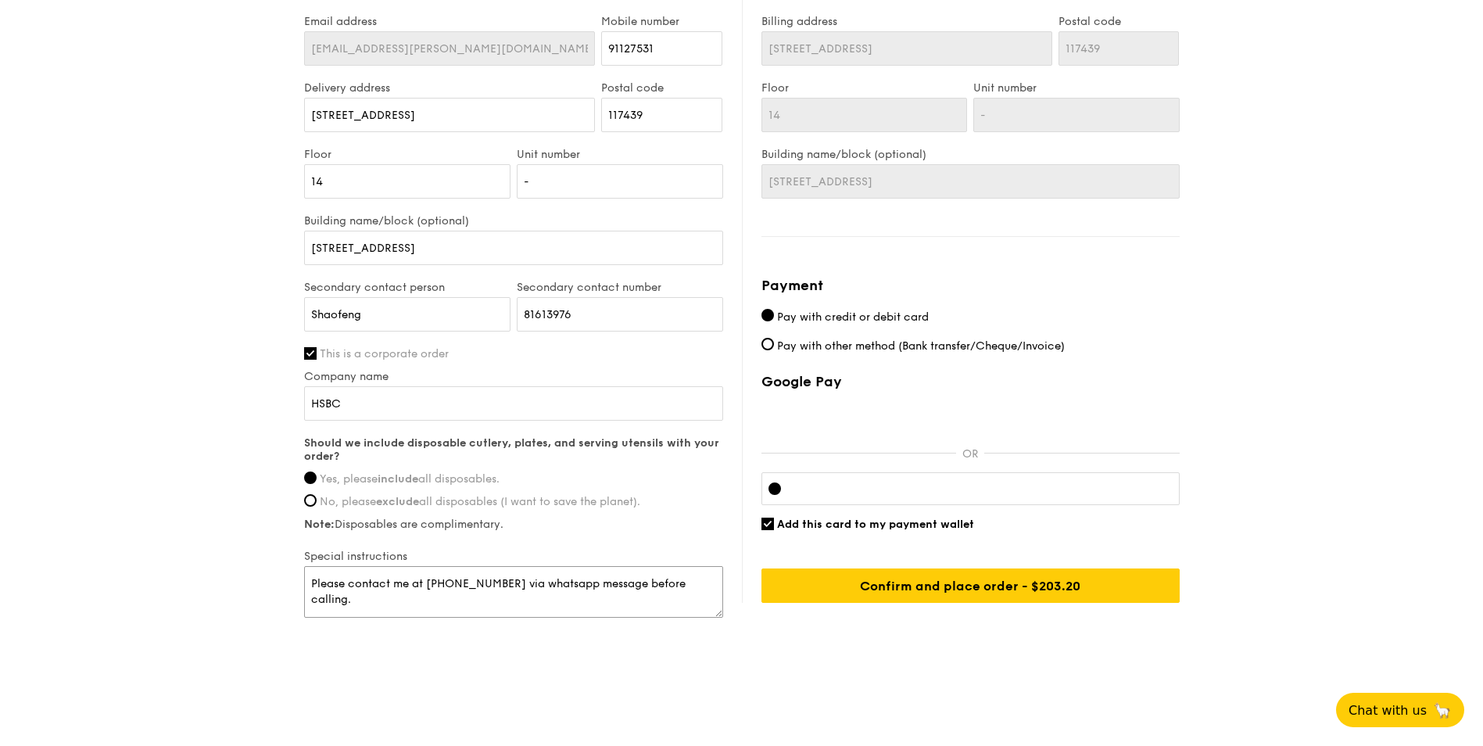
type textarea "Please contact me at [PHONE_NUMBER] via whatsapp message before calling."
click at [809, 526] on span "Add this card to my payment wallet" at bounding box center [875, 524] width 197 height 13
click at [774, 526] on input "Add this card to my payment wallet" at bounding box center [768, 524] width 13 height 13
checkbox input "false"
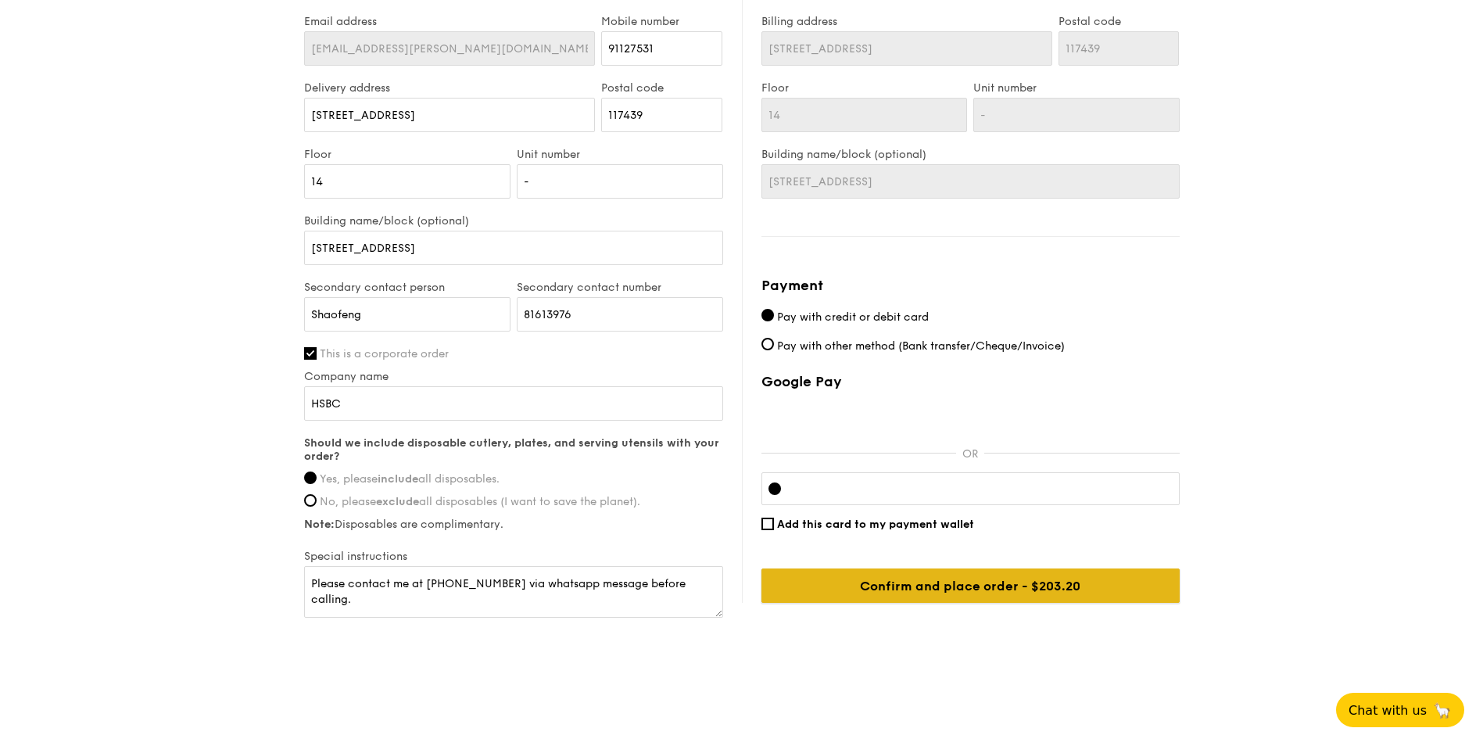
click at [1107, 583] on input "Confirm and place order - $203.20" at bounding box center [971, 586] width 418 height 34
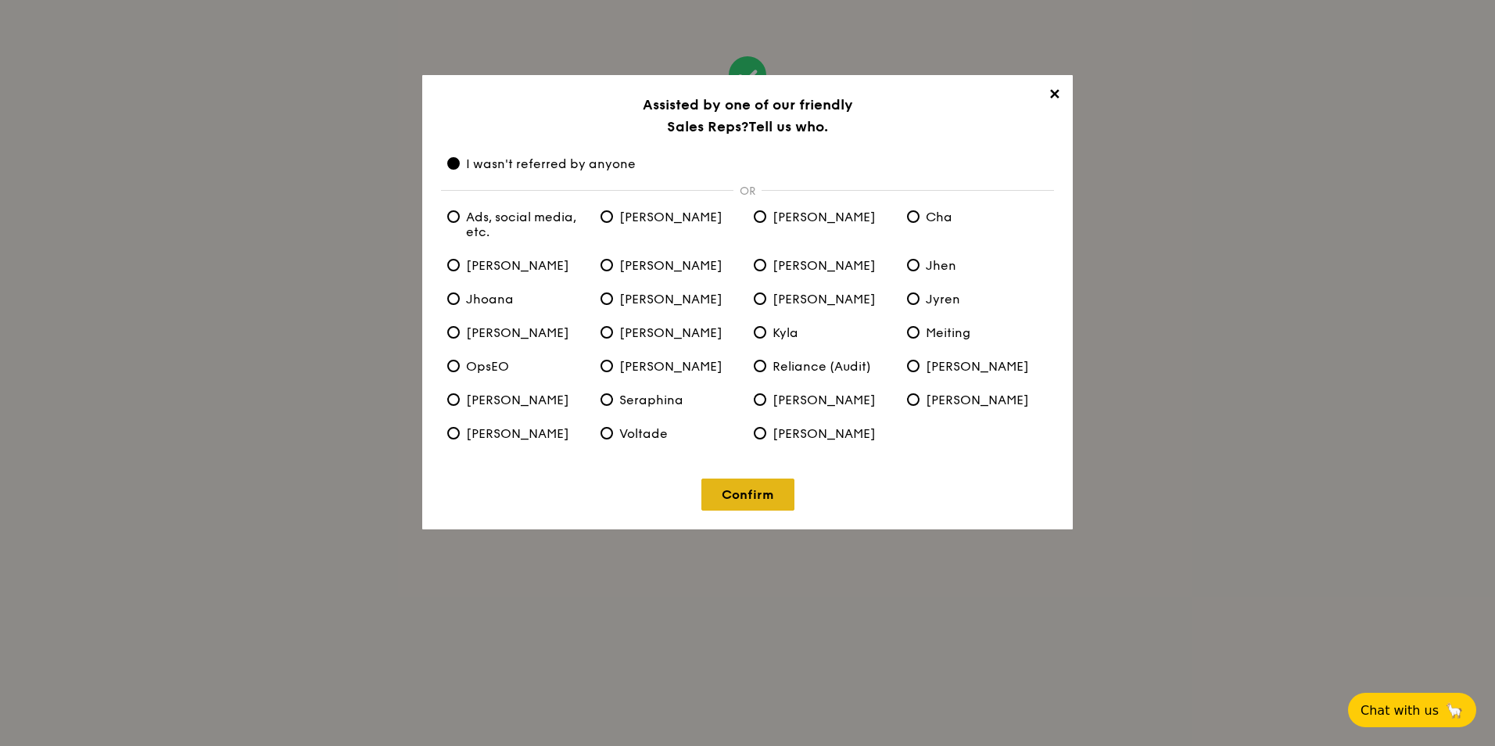
click at [751, 499] on link "Confirm" at bounding box center [747, 495] width 93 height 32
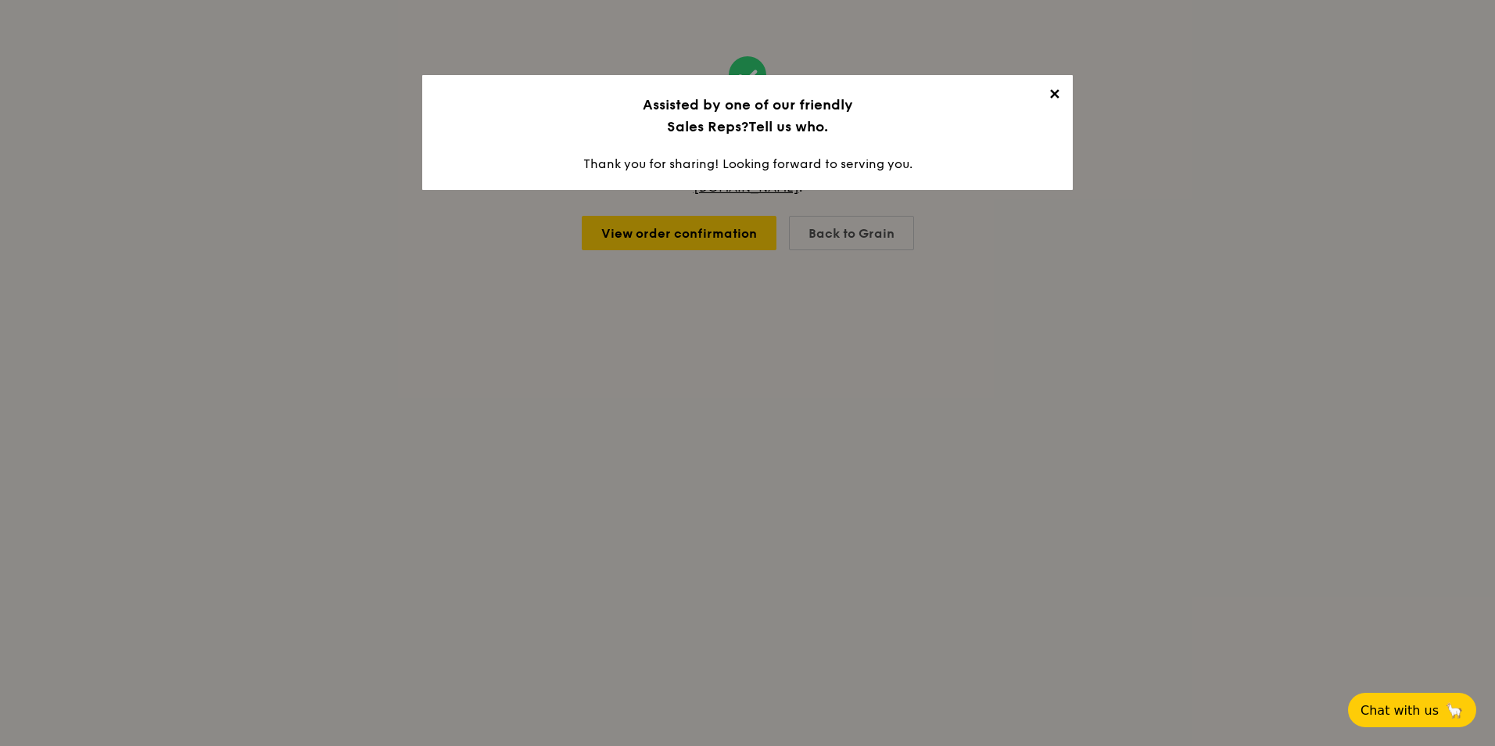
click at [1058, 94] on span "✕" at bounding box center [1054, 97] width 22 height 22
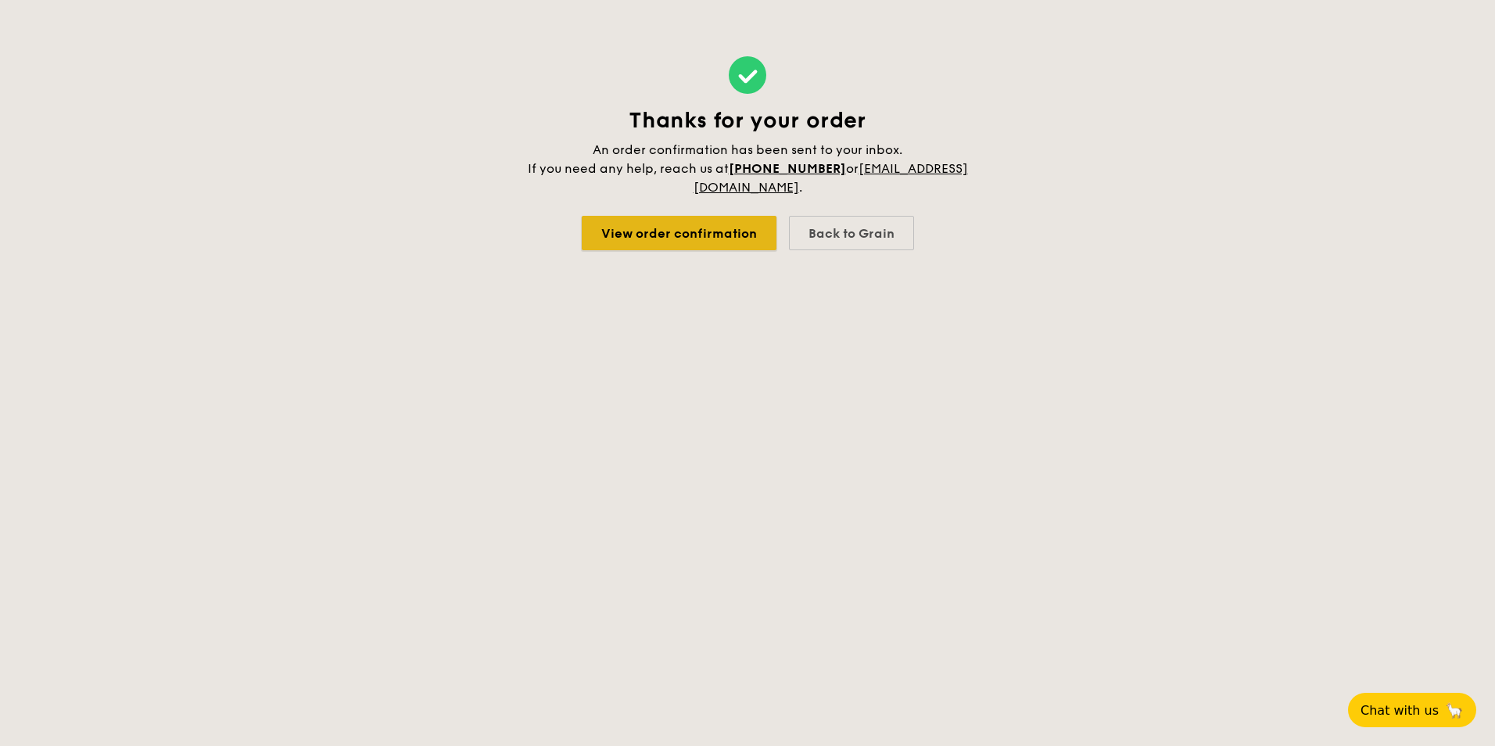
click at [694, 249] on link "View order confirmation" at bounding box center [679, 233] width 195 height 34
